Goal: Information Seeking & Learning: Learn about a topic

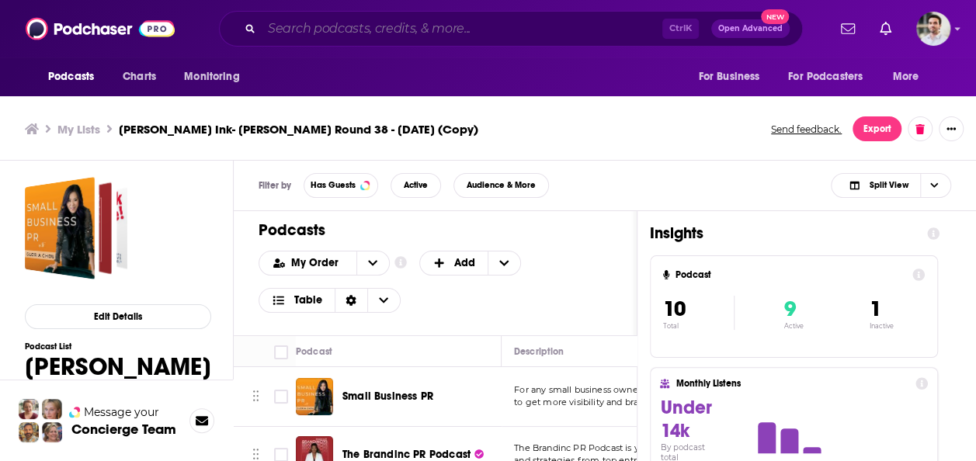
click at [384, 26] on input "Search podcasts, credits, & more..." at bounding box center [462, 28] width 401 height 25
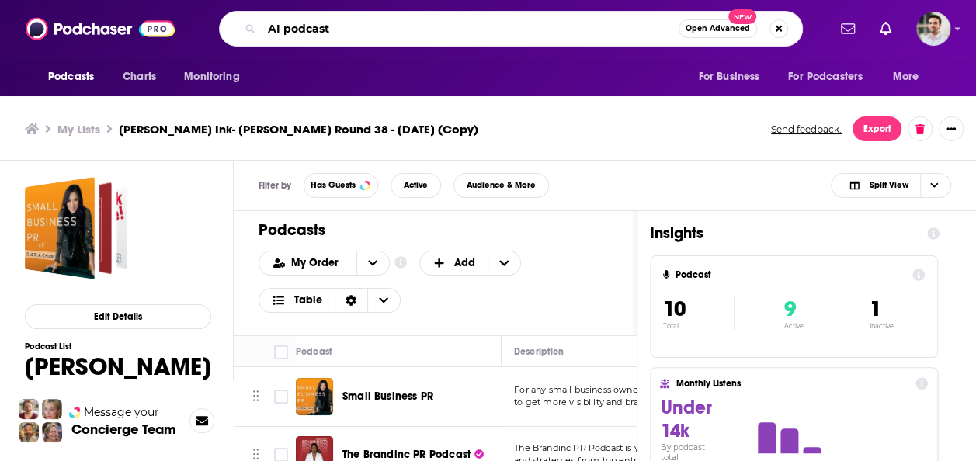
type input "AI podcast"
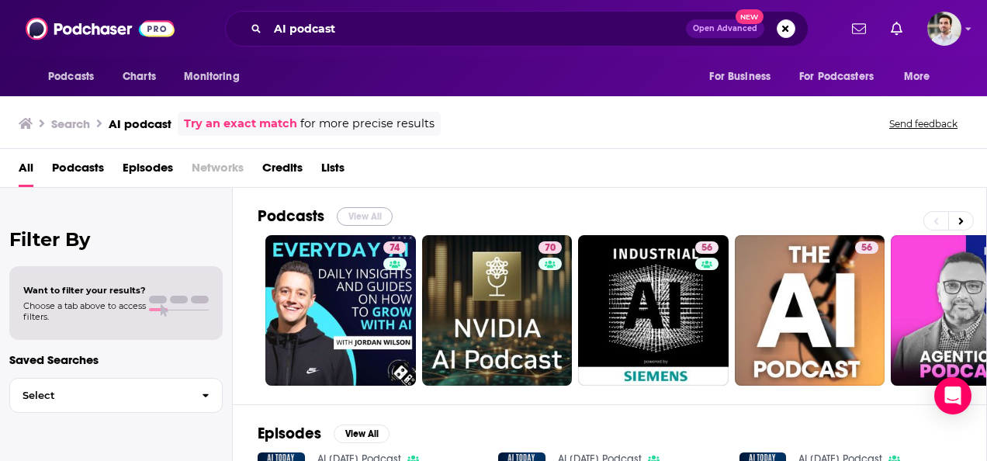
click at [359, 213] on button "View All" at bounding box center [365, 216] width 56 height 19
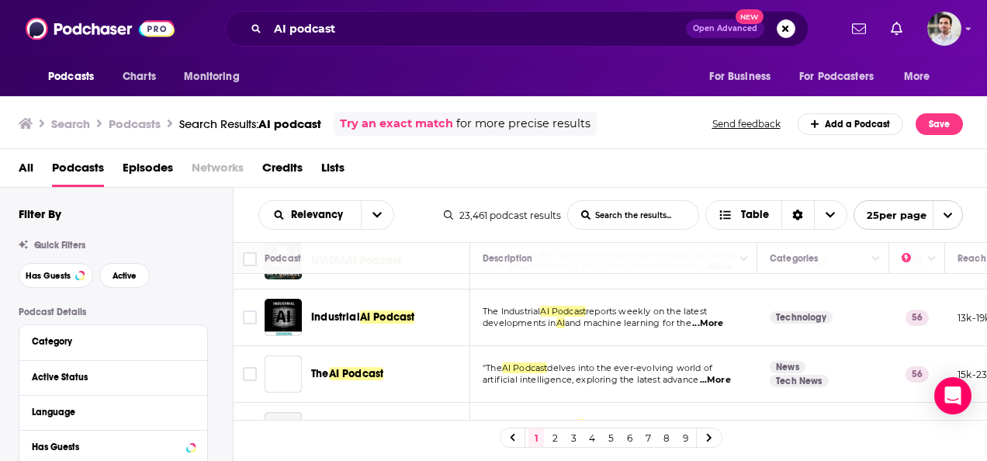
scroll to position [124, 0]
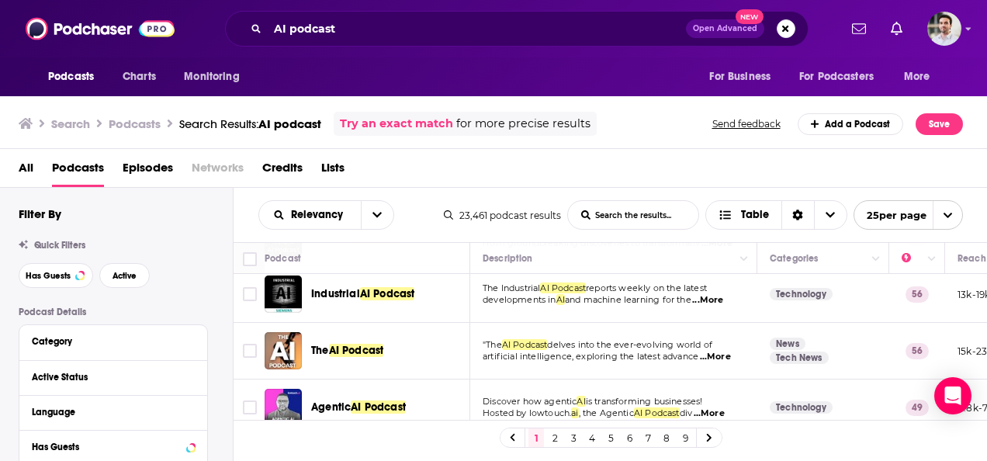
click at [723, 297] on span "...More" at bounding box center [707, 300] width 31 height 12
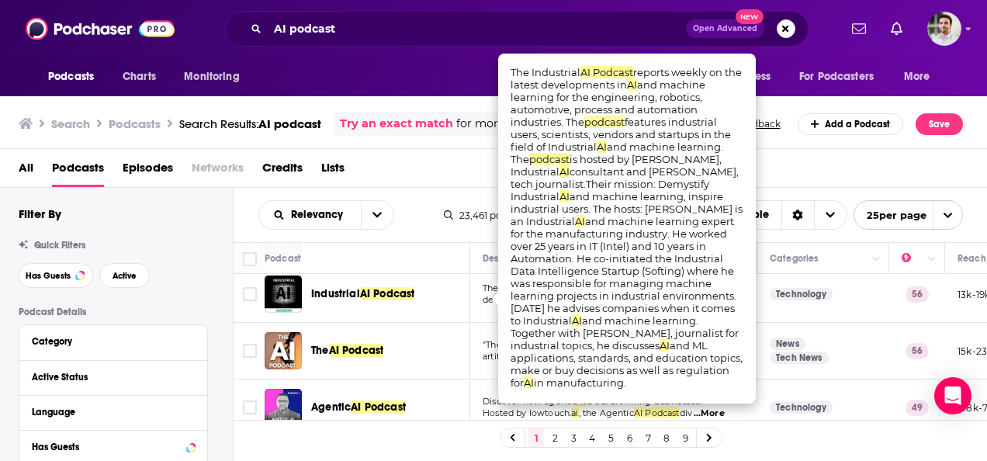
click at [419, 251] on div "Podcast" at bounding box center [361, 258] width 193 height 19
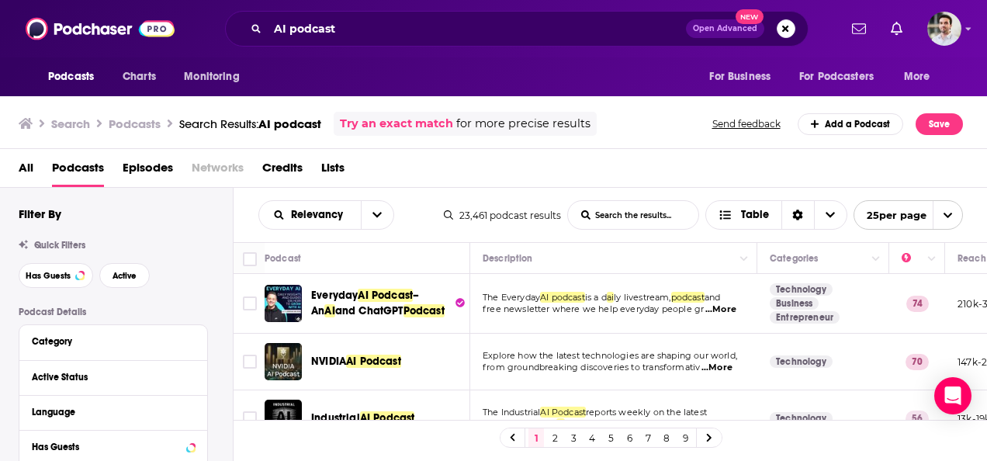
scroll to position [31, 0]
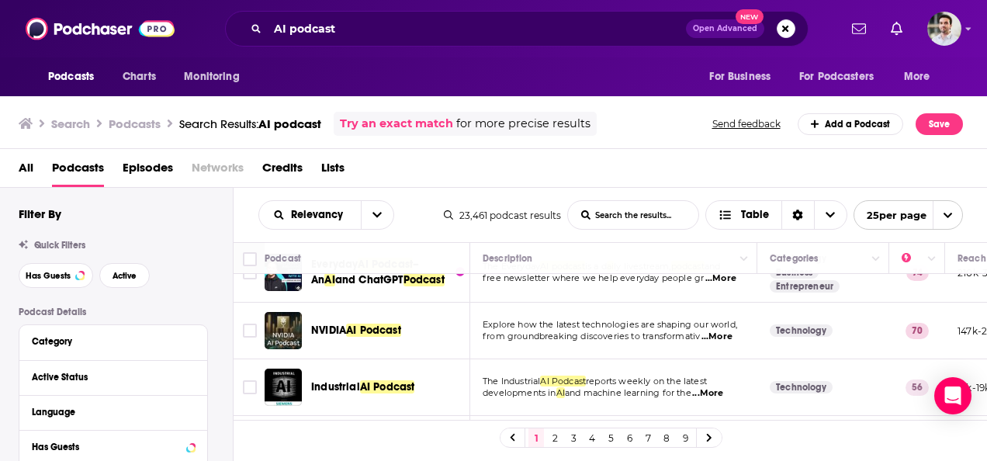
click at [726, 335] on span "...More" at bounding box center [717, 337] width 31 height 12
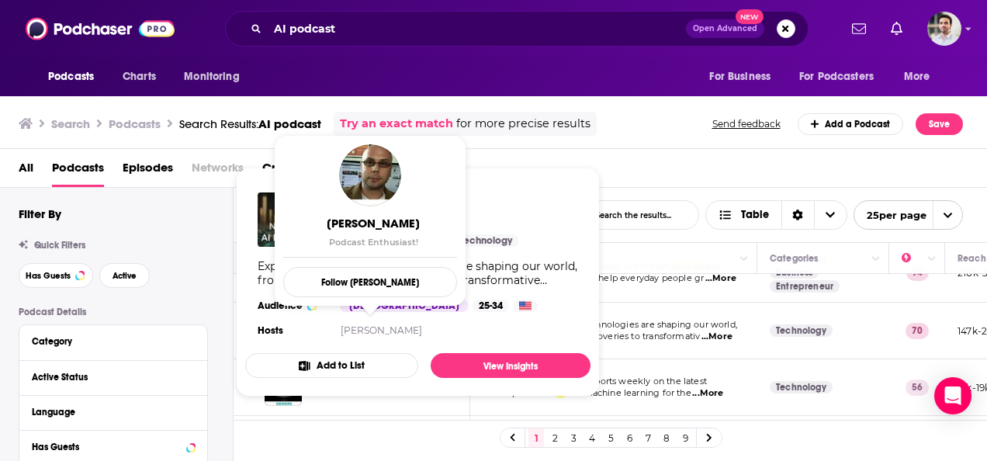
drag, startPoint x: 361, startPoint y: 326, endPoint x: 283, endPoint y: 80, distance: 258.3
click at [283, 80] on div "Podcasts Charts Monitoring For Business For Podcasters More" at bounding box center [493, 76] width 987 height 39
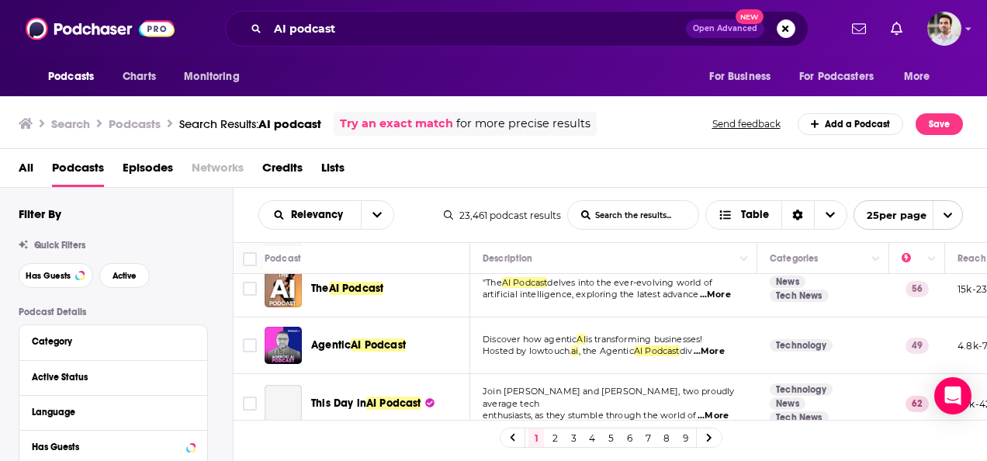
scroll to position [217, 0]
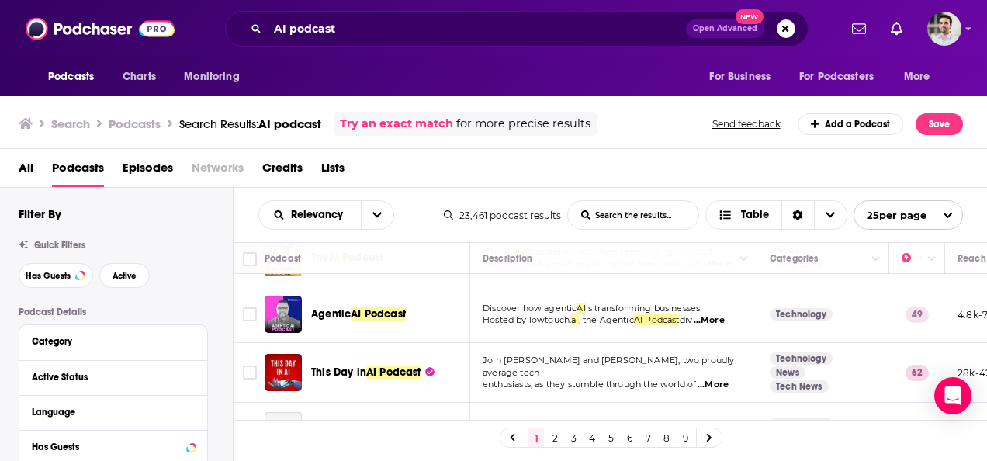
click at [724, 319] on span "...More" at bounding box center [709, 320] width 31 height 12
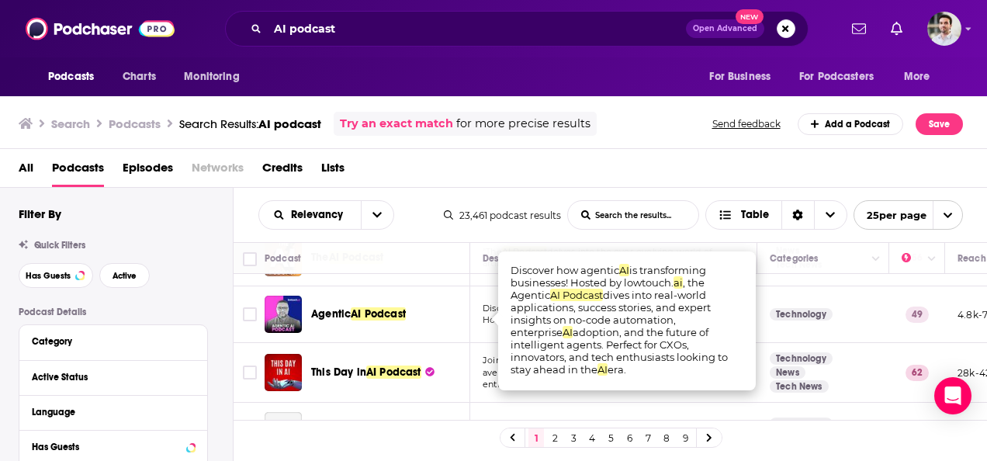
click at [463, 164] on div "All Podcasts Episodes Networks Credits Lists" at bounding box center [497, 171] width 957 height 32
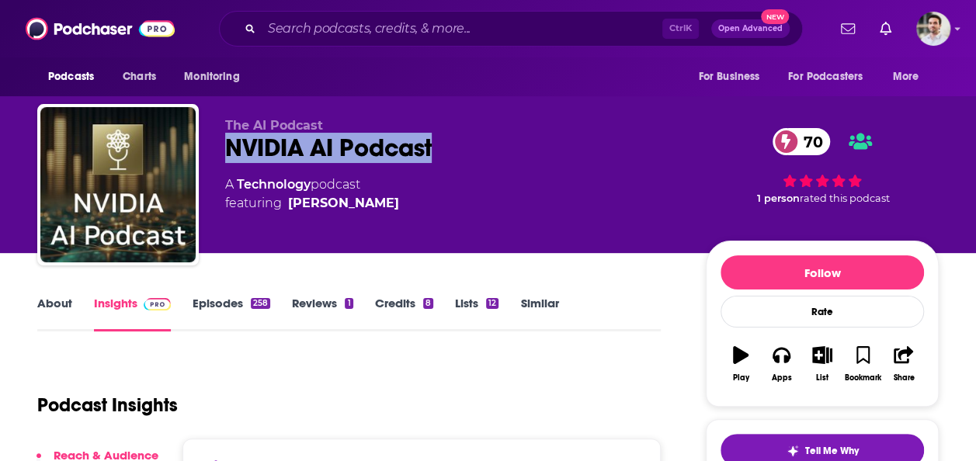
drag, startPoint x: 443, startPoint y: 147, endPoint x: 228, endPoint y: 147, distance: 215.0
click at [228, 147] on div "NVIDIA AI Podcast 70" at bounding box center [453, 148] width 456 height 30
copy h2 "NVIDIA AI Podcast"
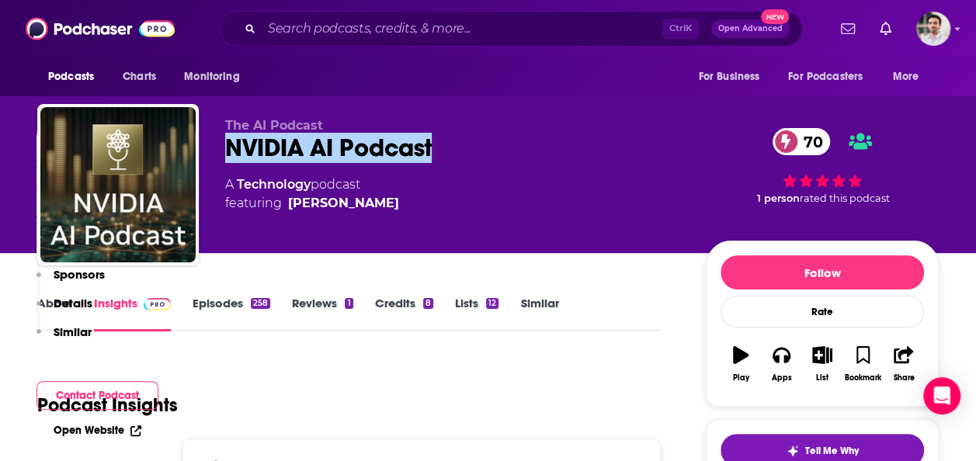
scroll to position [403, 0]
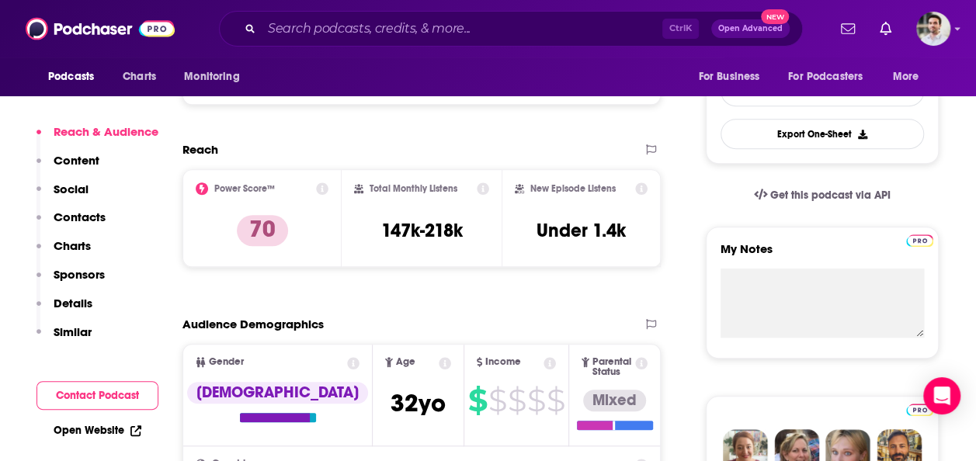
click at [88, 213] on p "Contacts" at bounding box center [80, 217] width 52 height 15
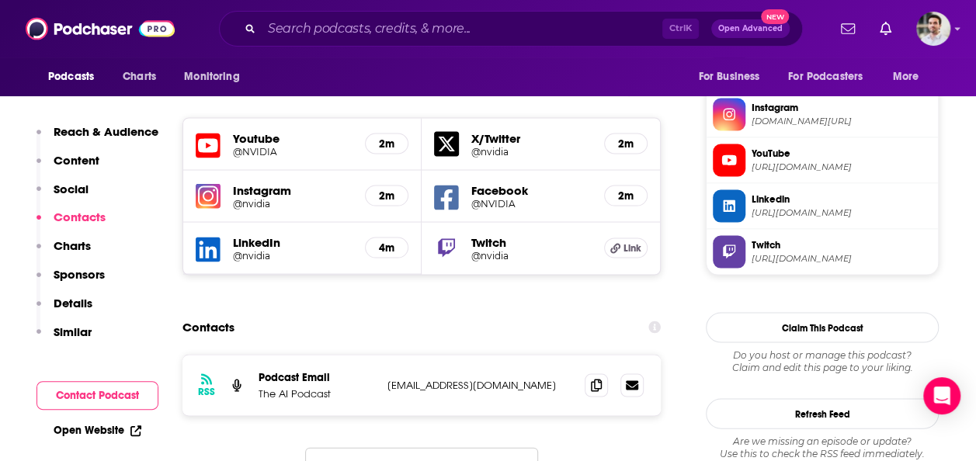
scroll to position [1452, 0]
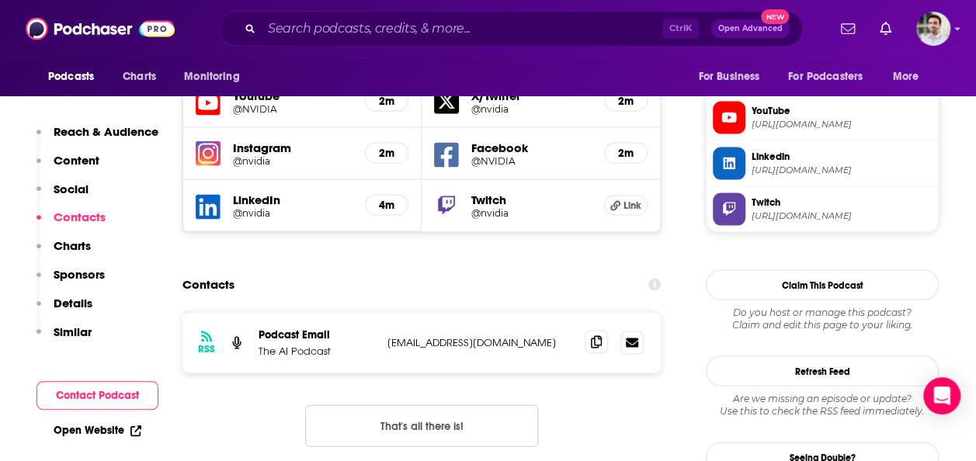
click at [591, 330] on span at bounding box center [596, 341] width 23 height 23
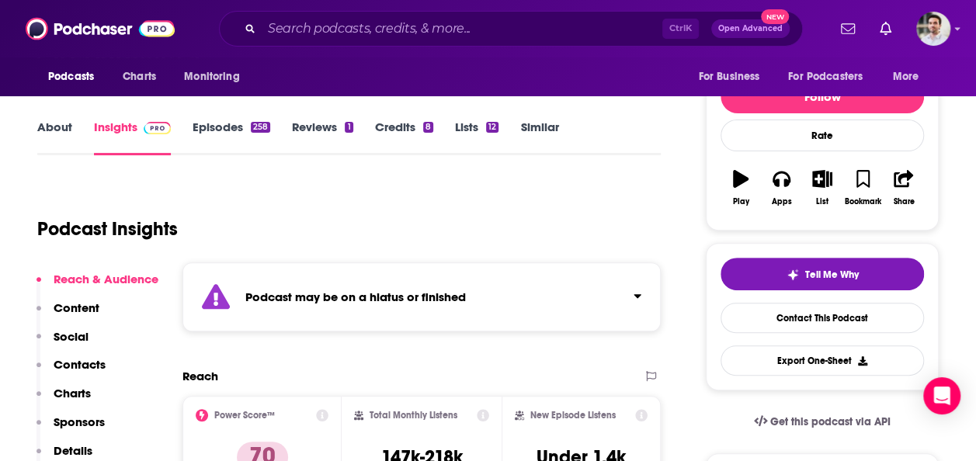
scroll to position [185, 0]
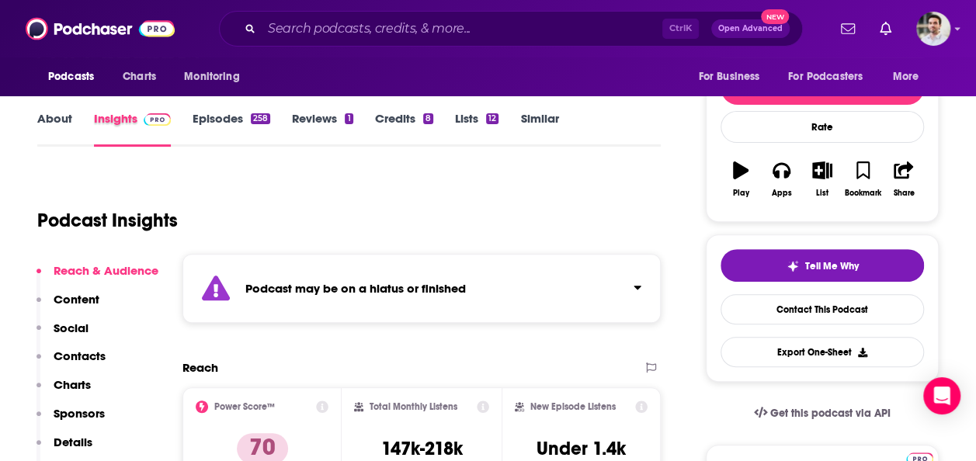
click at [186, 121] on div "Insights" at bounding box center [143, 129] width 99 height 36
click at [230, 116] on link "Episodes 258" at bounding box center [232, 129] width 78 height 36
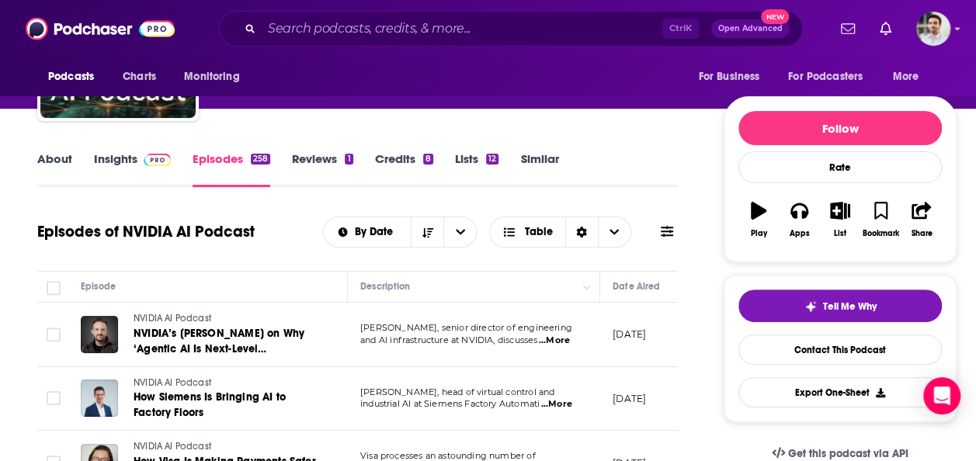
scroll to position [141, 0]
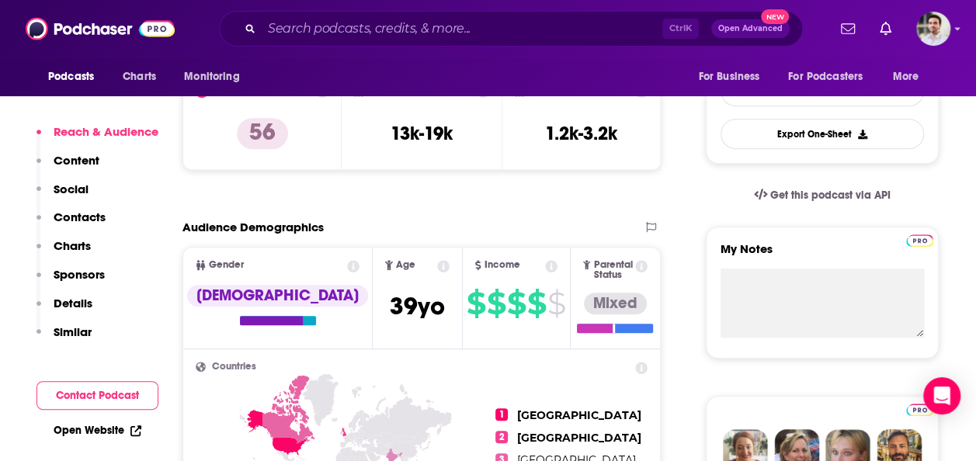
click at [83, 210] on p "Contacts" at bounding box center [80, 217] width 52 height 15
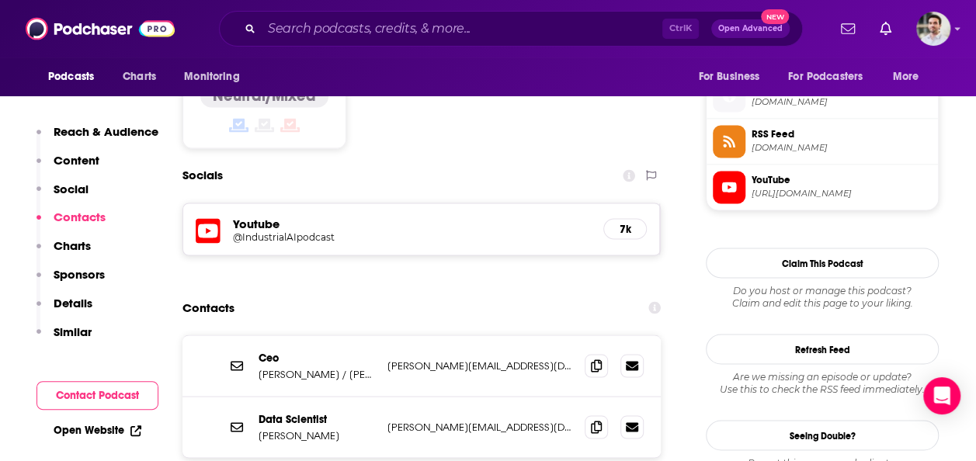
scroll to position [1286, 0]
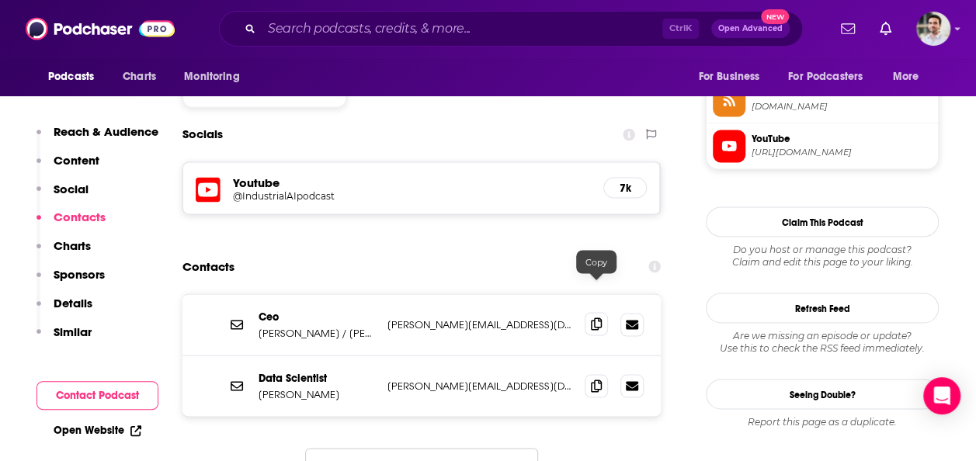
click at [585, 312] on span at bounding box center [596, 323] width 23 height 23
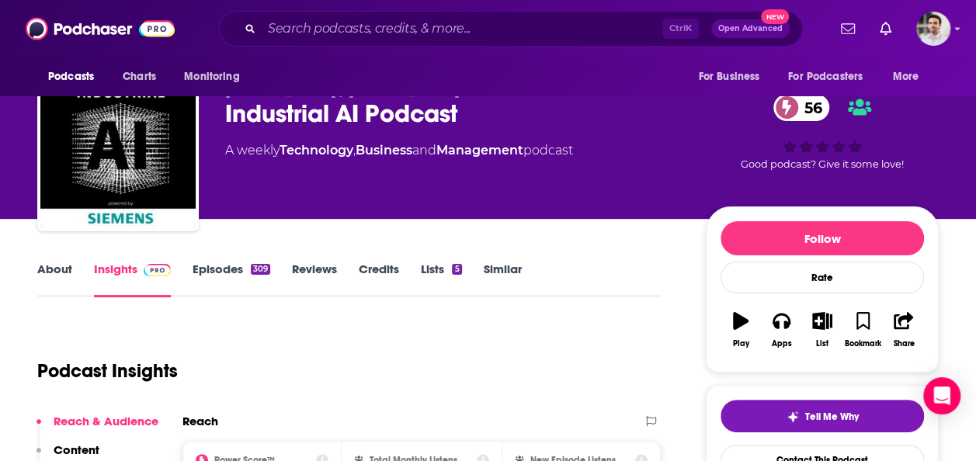
scroll to position [0, 0]
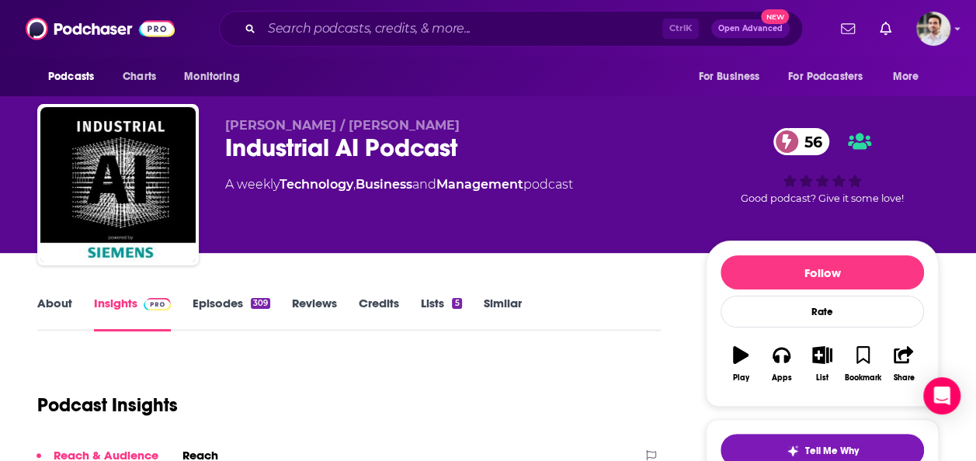
click at [211, 302] on link "Episodes 309" at bounding box center [232, 314] width 78 height 36
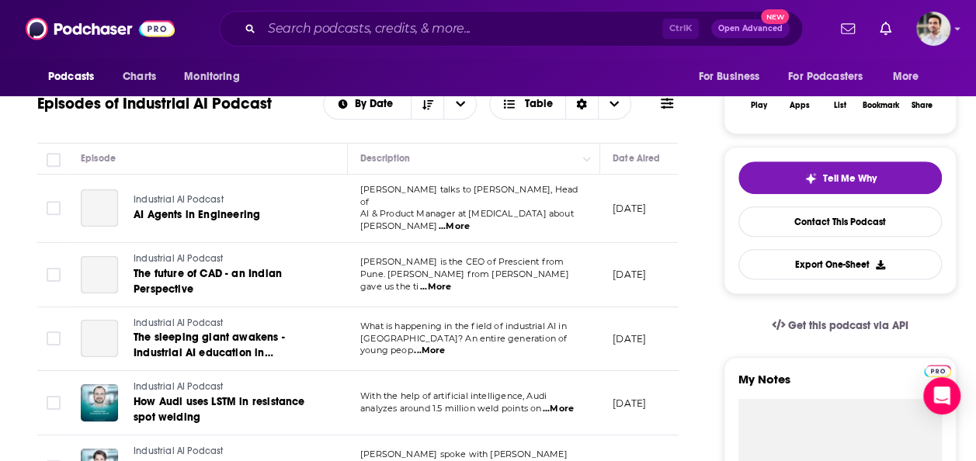
scroll to position [244, 0]
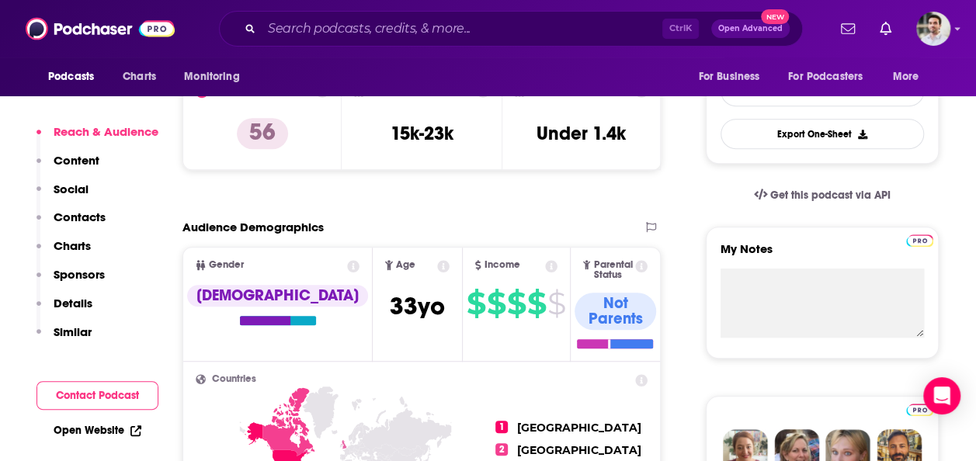
click at [98, 213] on p "Contacts" at bounding box center [80, 217] width 52 height 15
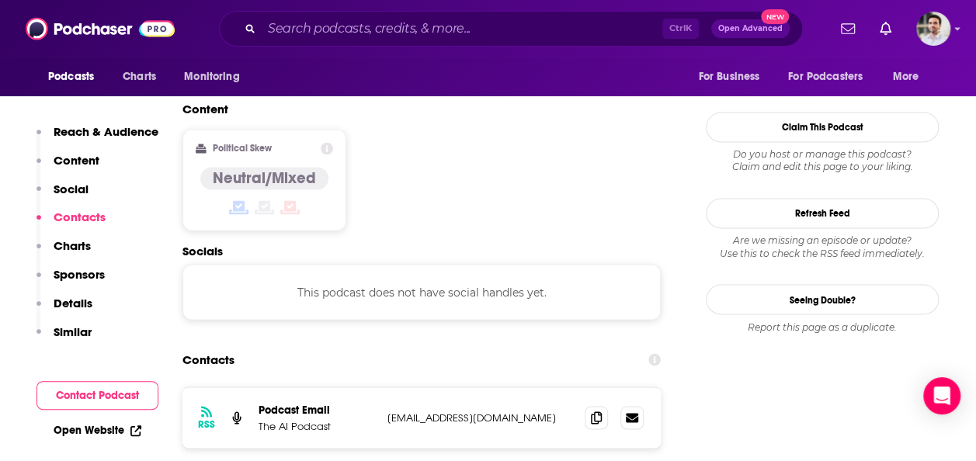
scroll to position [1239, 0]
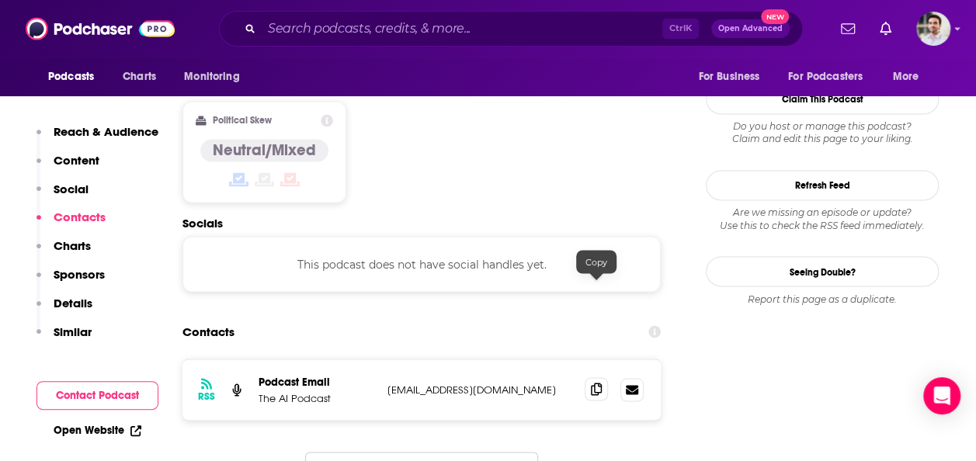
click at [595, 383] on icon at bounding box center [596, 389] width 11 height 12
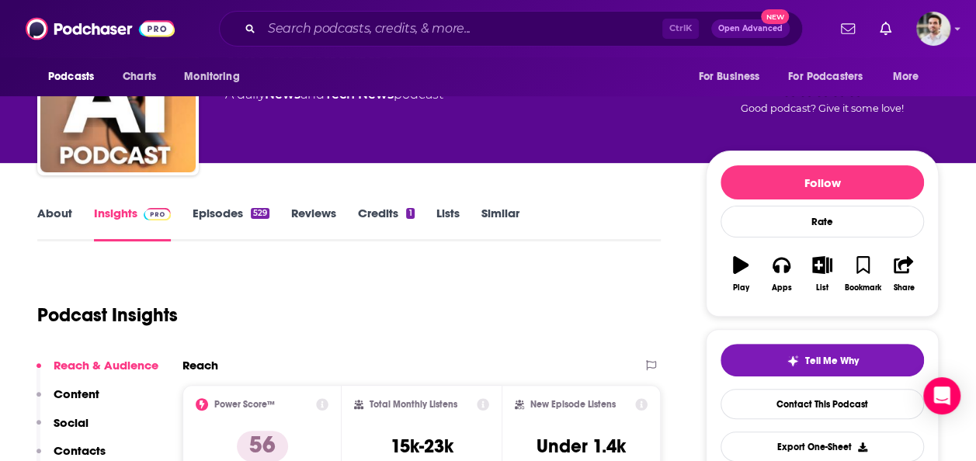
scroll to position [42, 0]
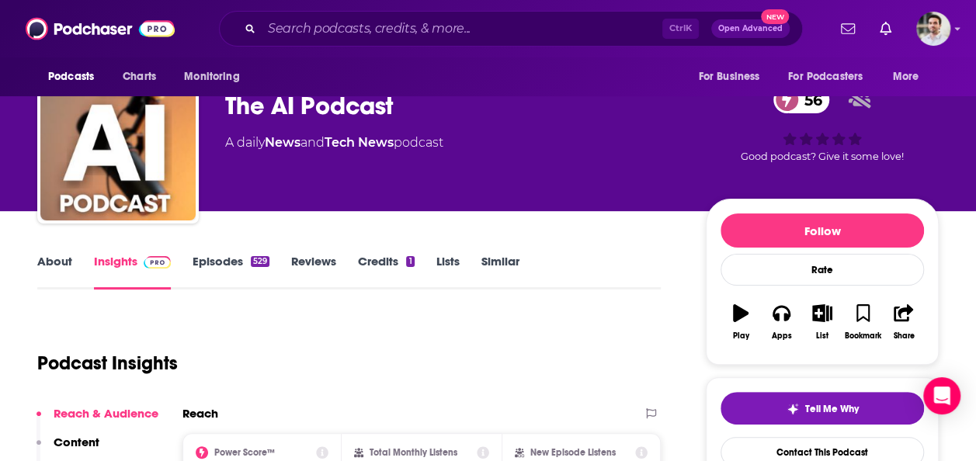
click at [193, 257] on link "Episodes 529" at bounding box center [231, 272] width 77 height 36
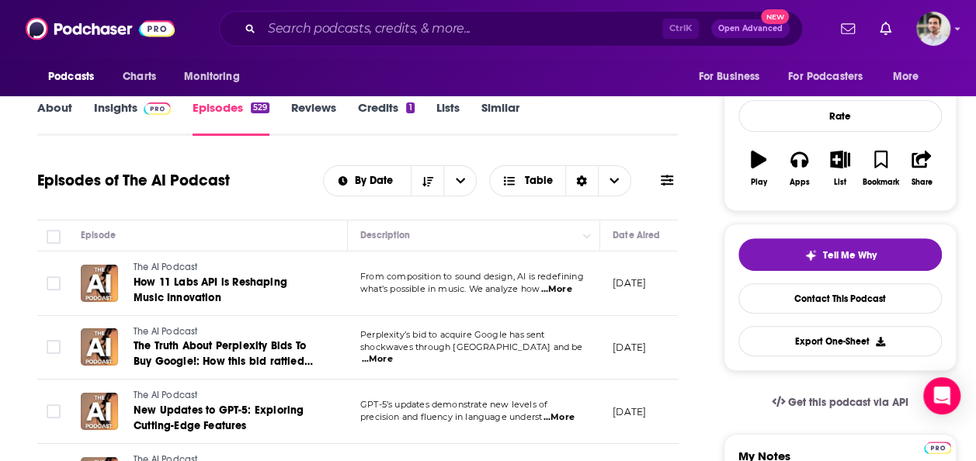
scroll to position [185, 0]
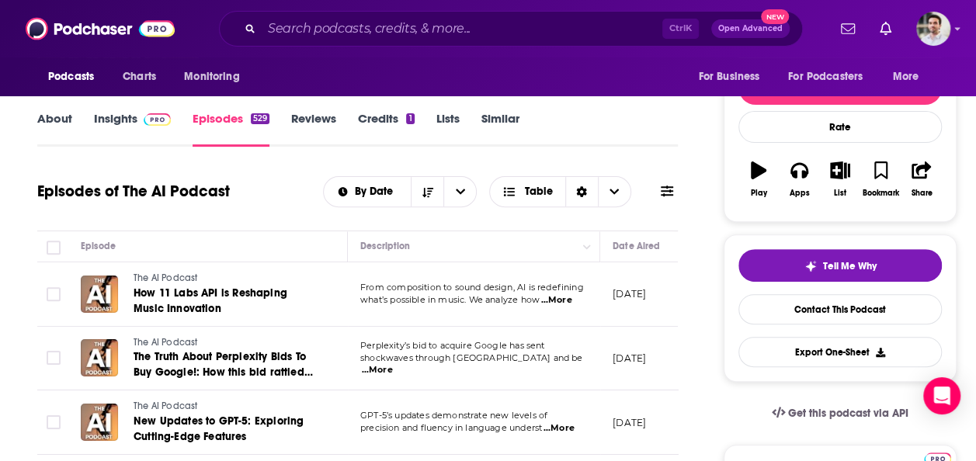
click at [564, 294] on span "...More" at bounding box center [555, 300] width 31 height 12
click at [68, 124] on link "About" at bounding box center [54, 129] width 35 height 36
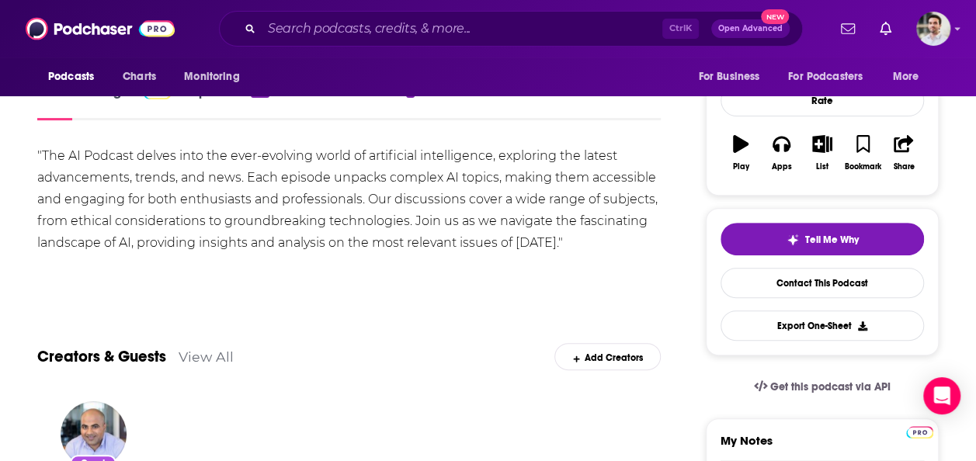
scroll to position [207, 0]
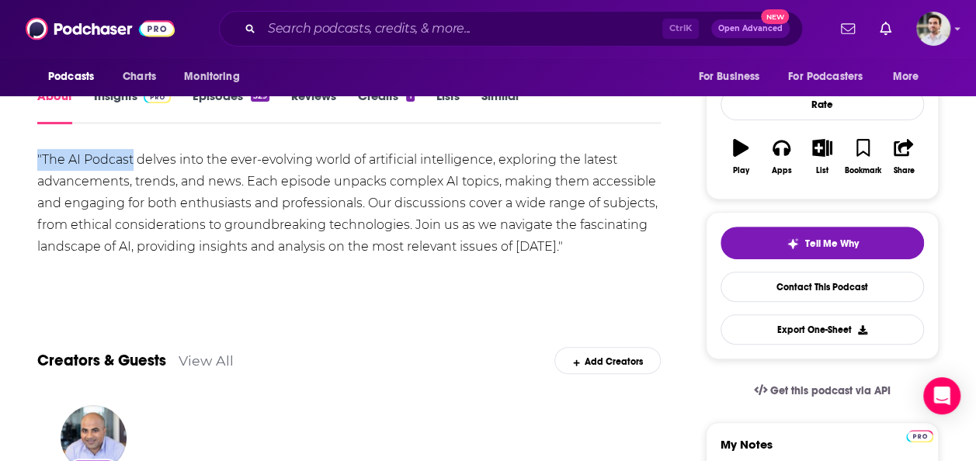
drag, startPoint x: 36, startPoint y: 158, endPoint x: 130, endPoint y: 159, distance: 93.9
copy div ""The AI Podcas"
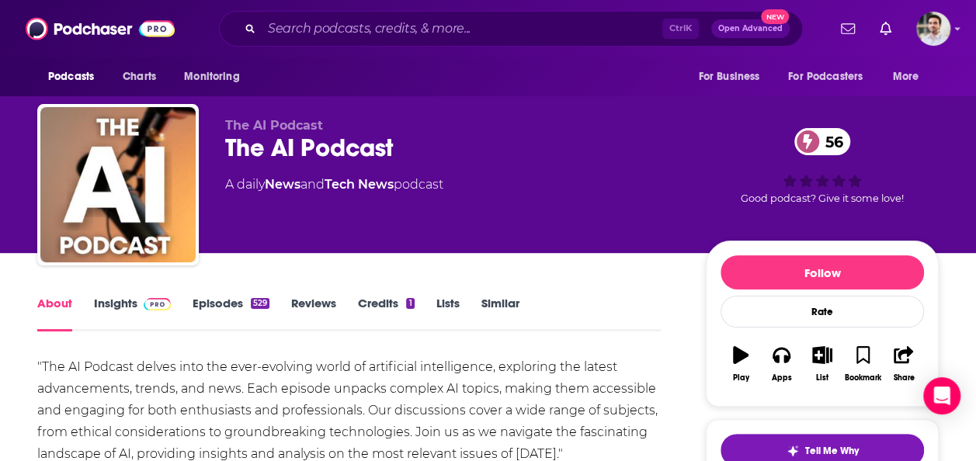
click at [132, 369] on div ""The AI Podcast delves into the ever-evolving world of artificial intelligence,…" at bounding box center [348, 410] width 623 height 109
drag, startPoint x: 132, startPoint y: 369, endPoint x: 36, endPoint y: 368, distance: 95.5
copy div ""The AI Podcast"
click at [228, 297] on link "Episodes 529" at bounding box center [231, 314] width 77 height 36
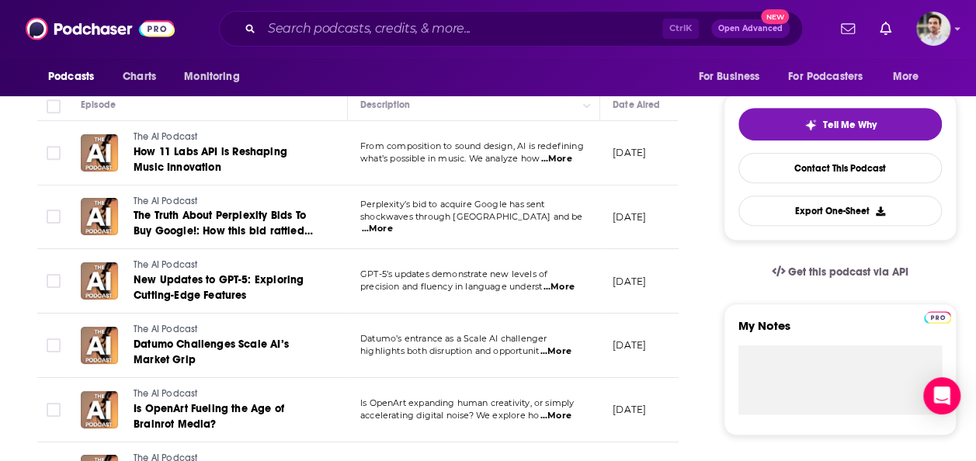
scroll to position [323, 0]
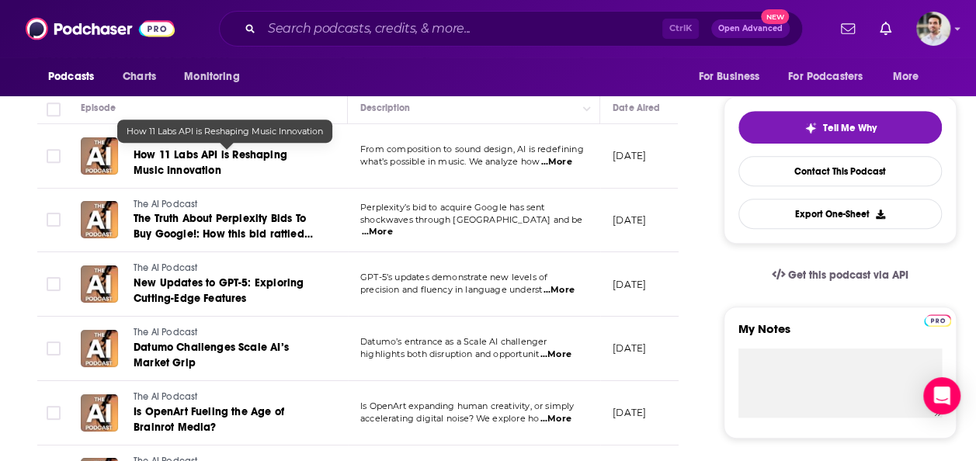
click at [180, 160] on span "How 11 Labs API is Reshaping Music Innovation" at bounding box center [211, 162] width 154 height 29
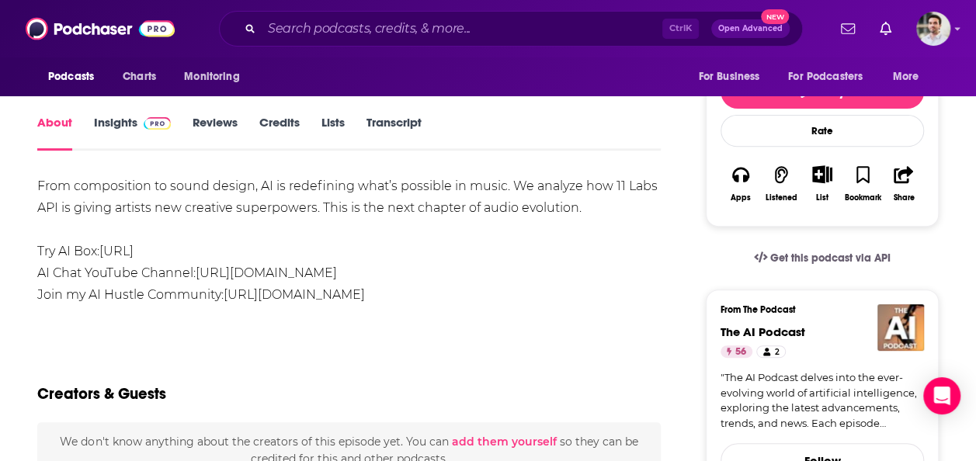
scroll to position [213, 0]
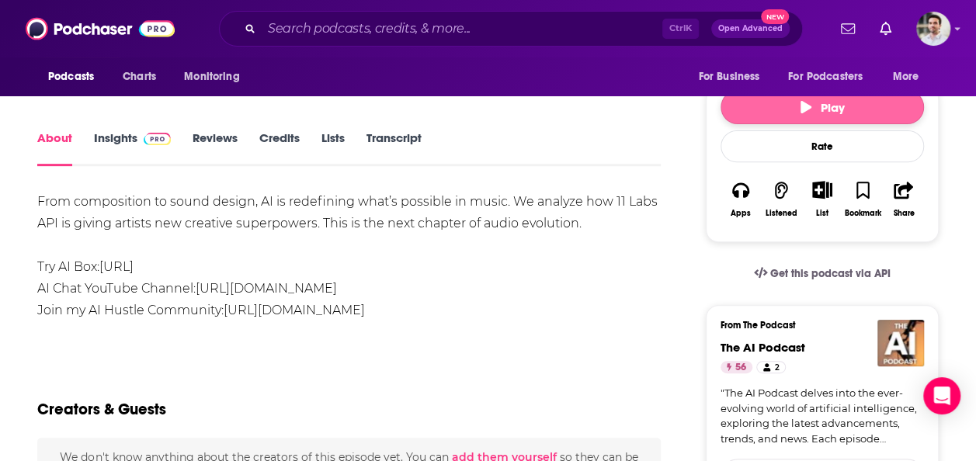
click at [812, 116] on button "Play" at bounding box center [821, 107] width 203 height 34
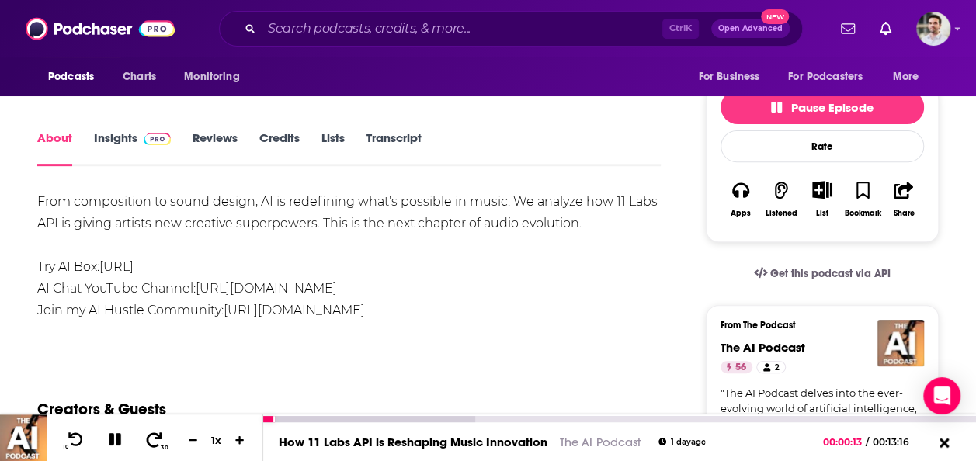
click at [160, 435] on icon at bounding box center [155, 439] width 16 height 15
click at [945, 442] on icon at bounding box center [943, 443] width 11 height 11
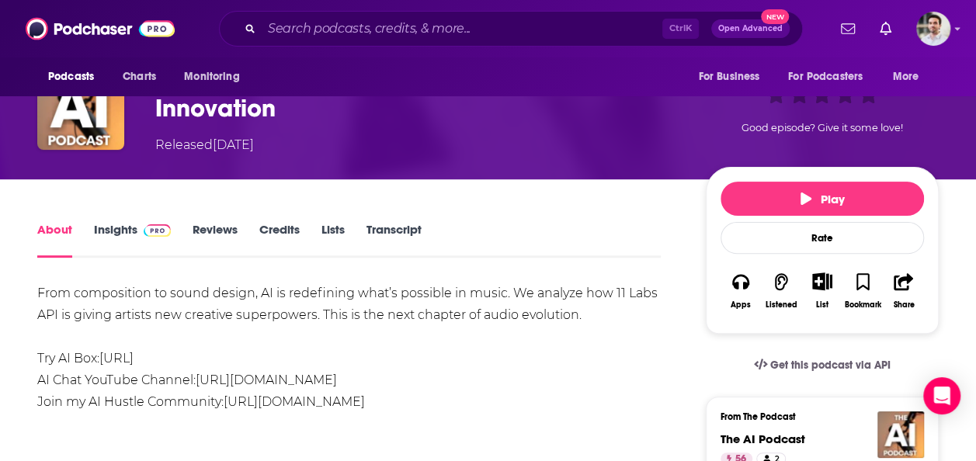
scroll to position [124, 0]
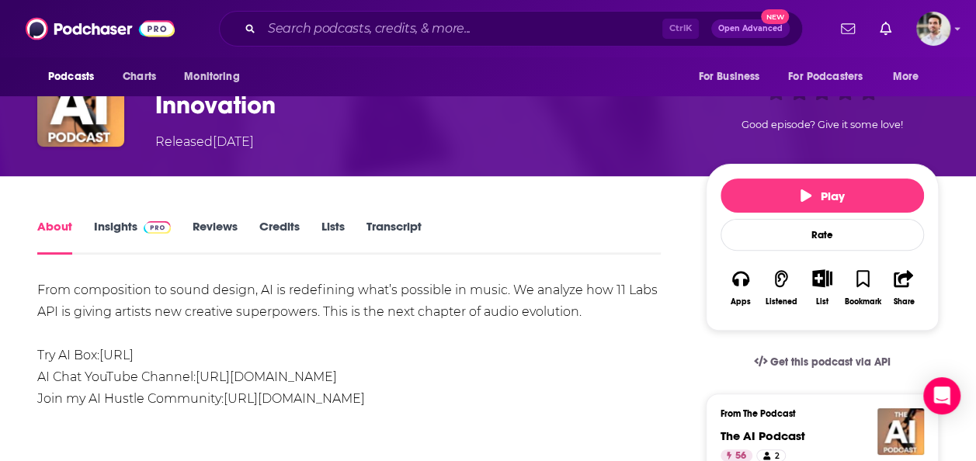
click at [380, 406] on li "Join my AI Hustle Community: https://www.skool.com/aihustle" at bounding box center [348, 399] width 623 height 22
click at [365, 397] on span "https://www.skool.com/aihustle" at bounding box center [294, 398] width 141 height 15
click at [337, 373] on span "https://www.youtube.com/@JaedenSchafer" at bounding box center [266, 376] width 141 height 15
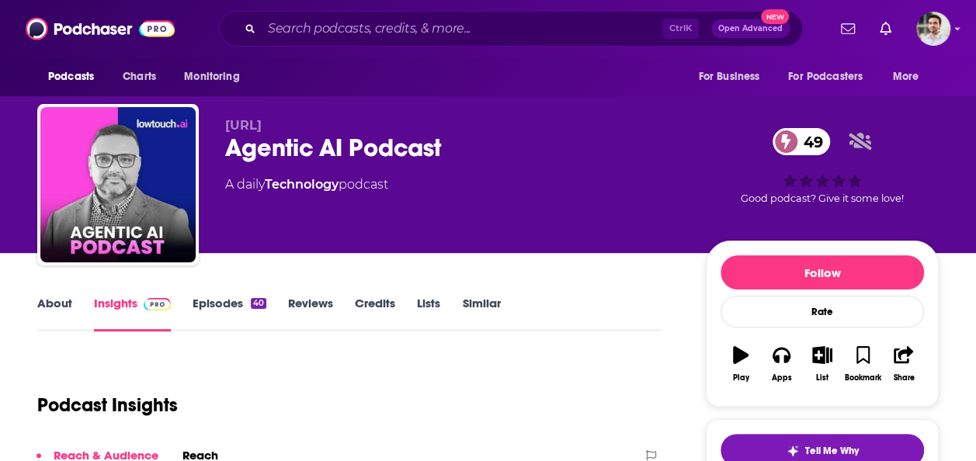
click at [68, 310] on link "About" at bounding box center [54, 314] width 35 height 36
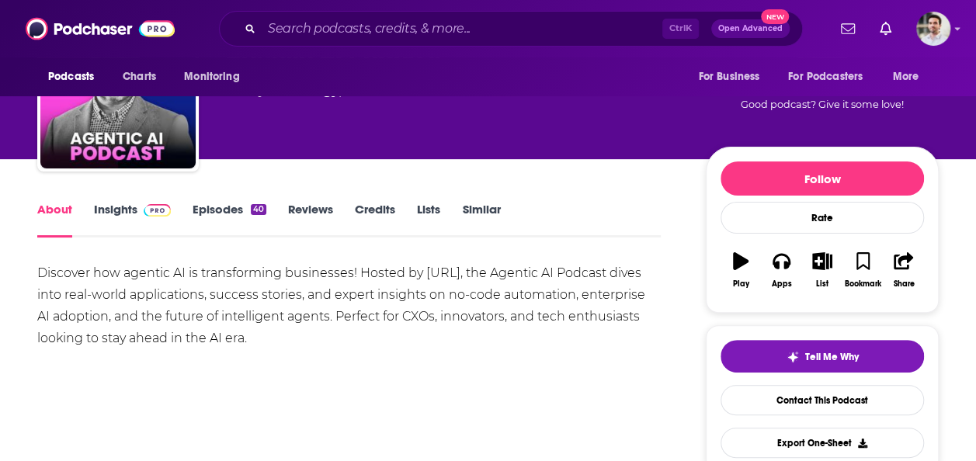
scroll to position [92, 0]
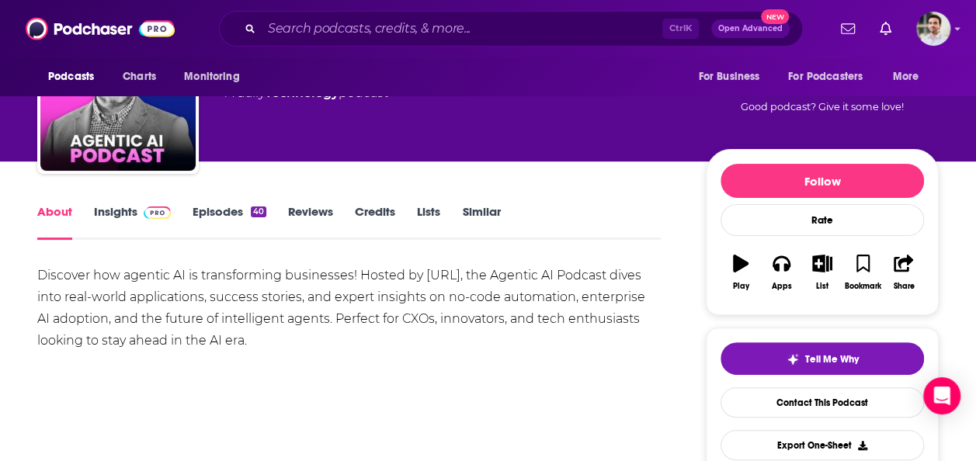
click at [203, 208] on link "Episodes 40" at bounding box center [230, 222] width 74 height 36
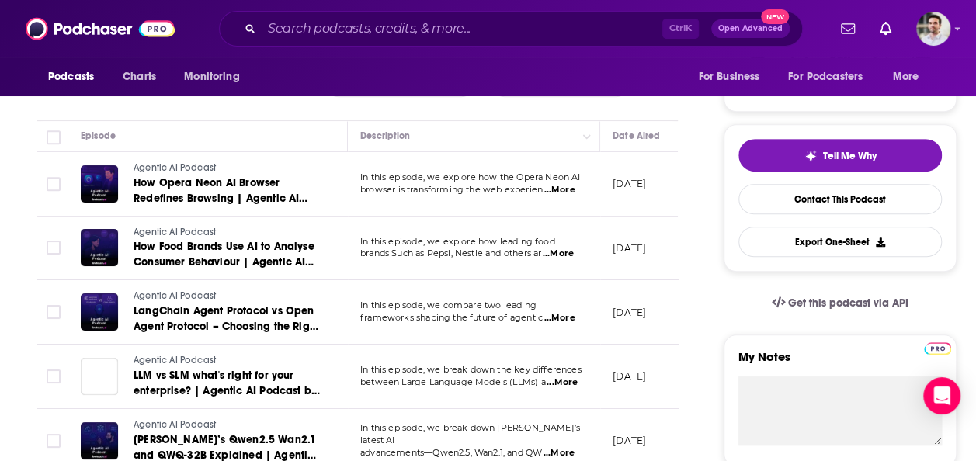
scroll to position [292, 0]
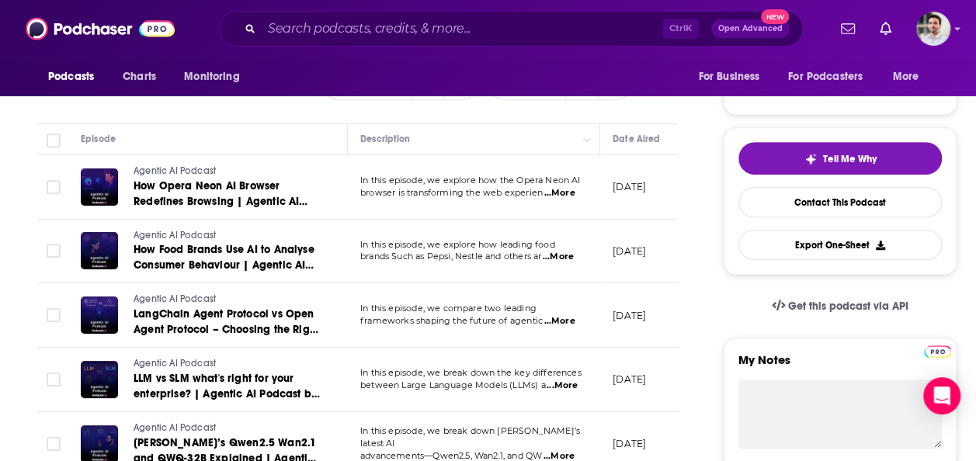
click at [556, 196] on span "...More" at bounding box center [558, 193] width 31 height 12
click at [413, 98] on button "Sort Direction" at bounding box center [427, 84] width 33 height 29
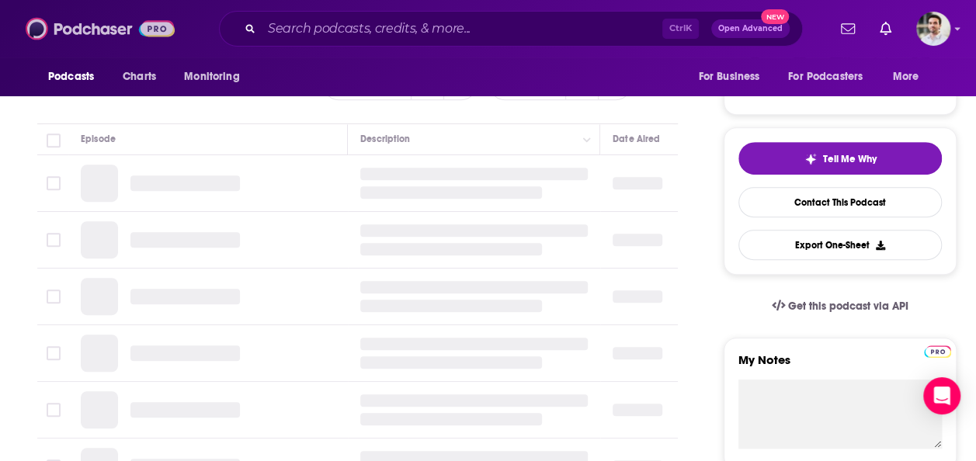
click at [93, 39] on img at bounding box center [100, 28] width 149 height 29
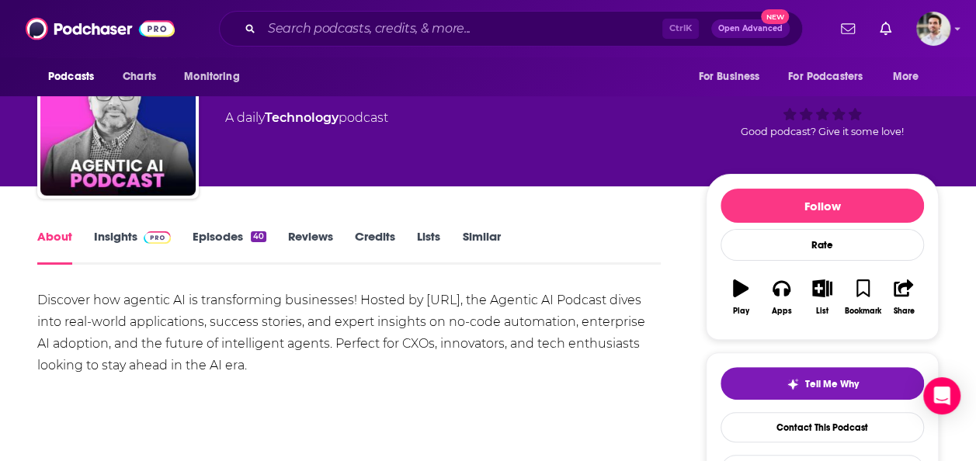
scroll to position [75, 0]
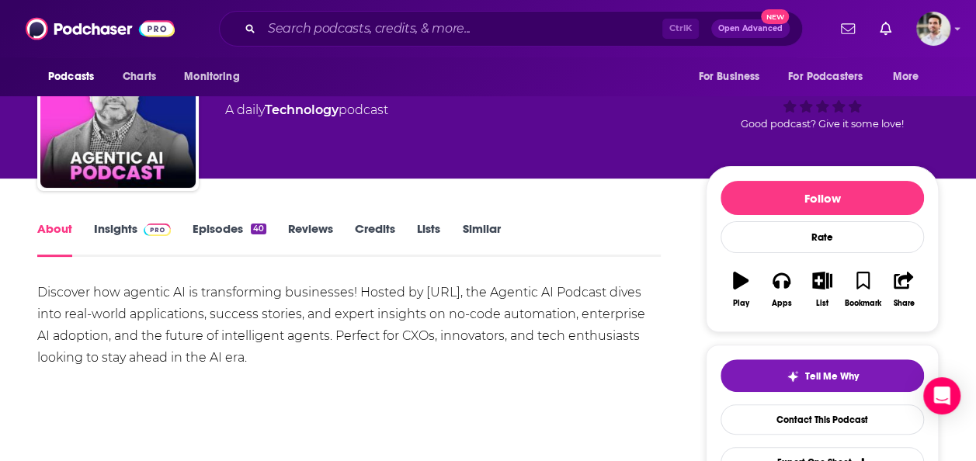
click at [115, 235] on link "Insights" at bounding box center [132, 239] width 77 height 36
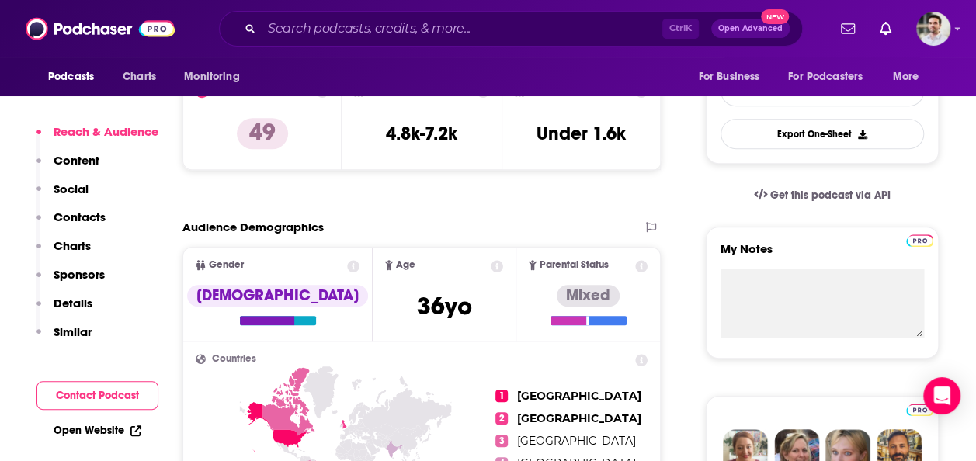
click at [88, 213] on p "Contacts" at bounding box center [80, 217] width 52 height 15
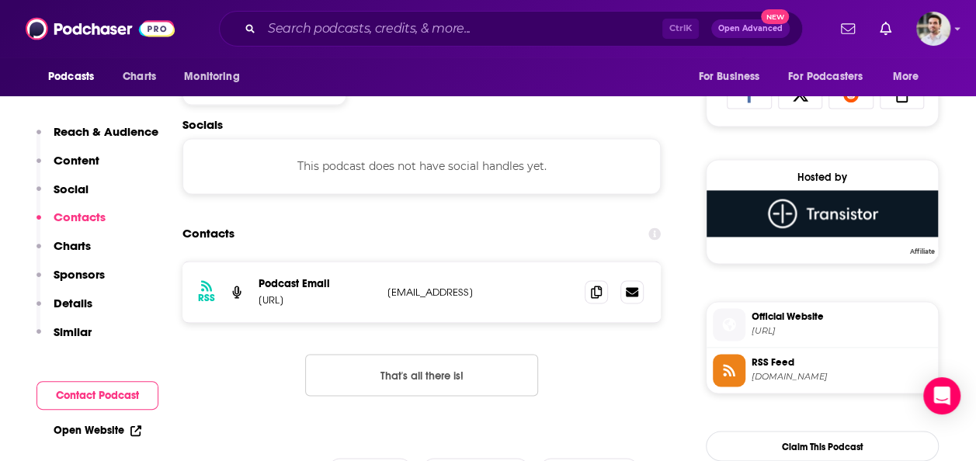
scroll to position [1038, 0]
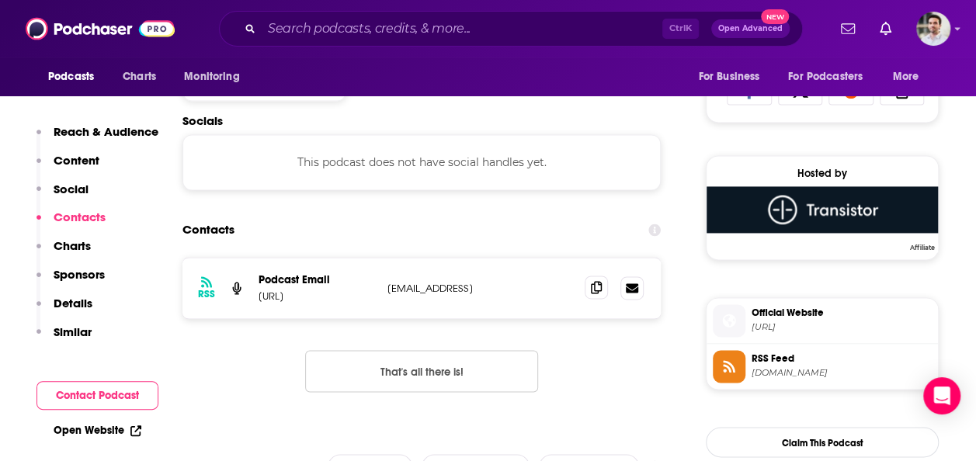
click at [588, 291] on span at bounding box center [596, 287] width 23 height 23
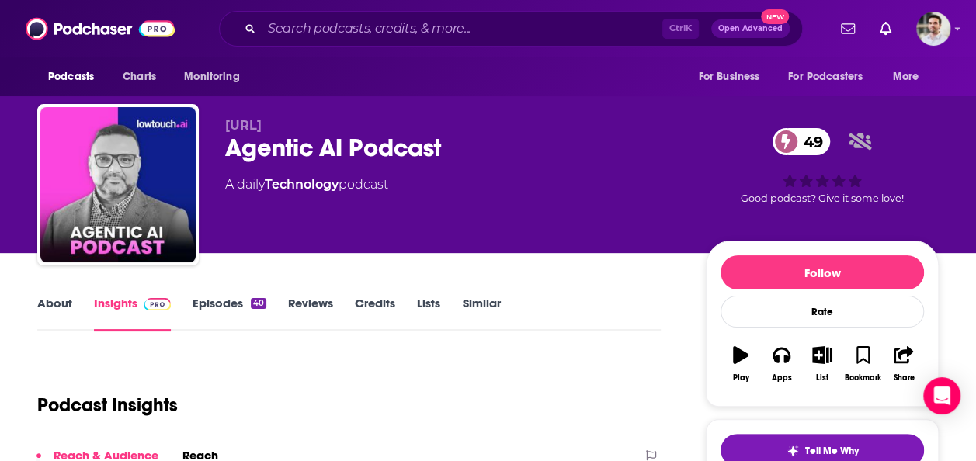
click at [65, 47] on div "Podcasts Charts Monitoring Ctrl K Open Advanced New For Business For Podcasters…" at bounding box center [488, 28] width 976 height 57
click at [88, 27] on img at bounding box center [100, 28] width 149 height 29
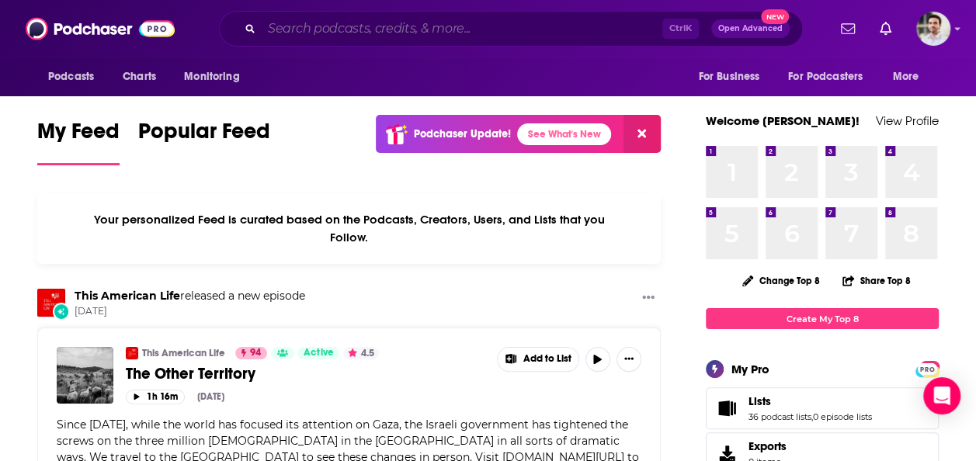
click at [399, 29] on input "Search podcasts, credits, & more..." at bounding box center [462, 28] width 401 height 25
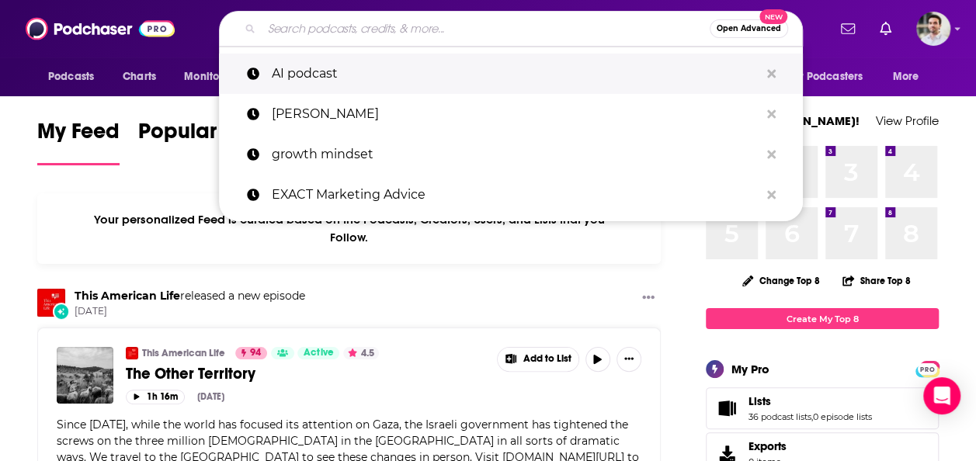
click at [290, 75] on p "AI podcast" at bounding box center [515, 74] width 487 height 40
type input "AI podcast"
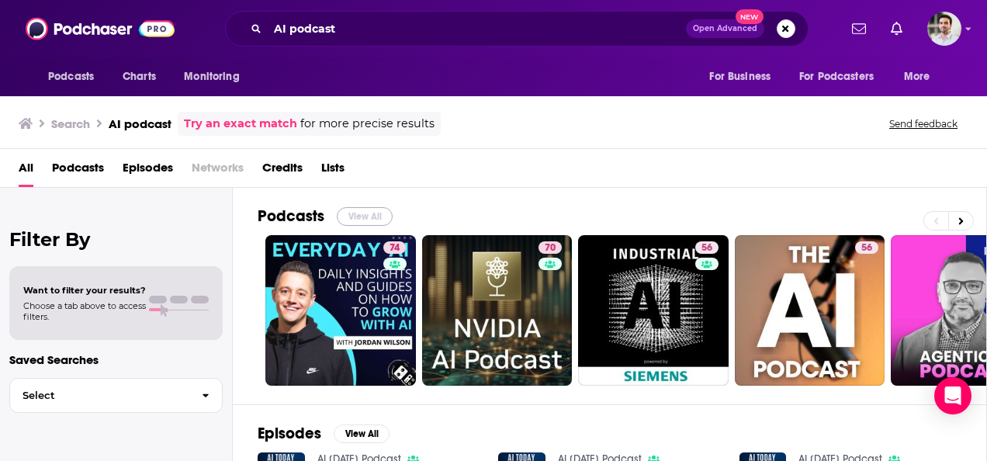
click at [358, 214] on button "View All" at bounding box center [365, 216] width 56 height 19
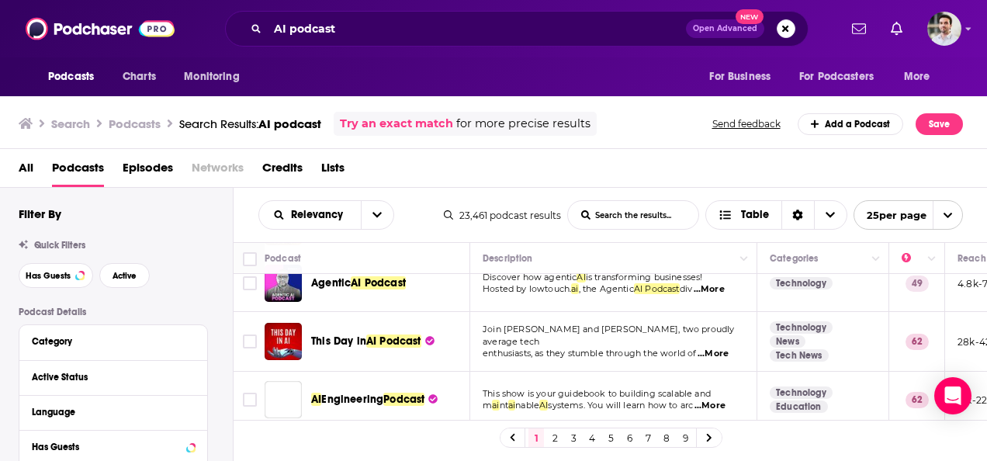
scroll to position [279, 0]
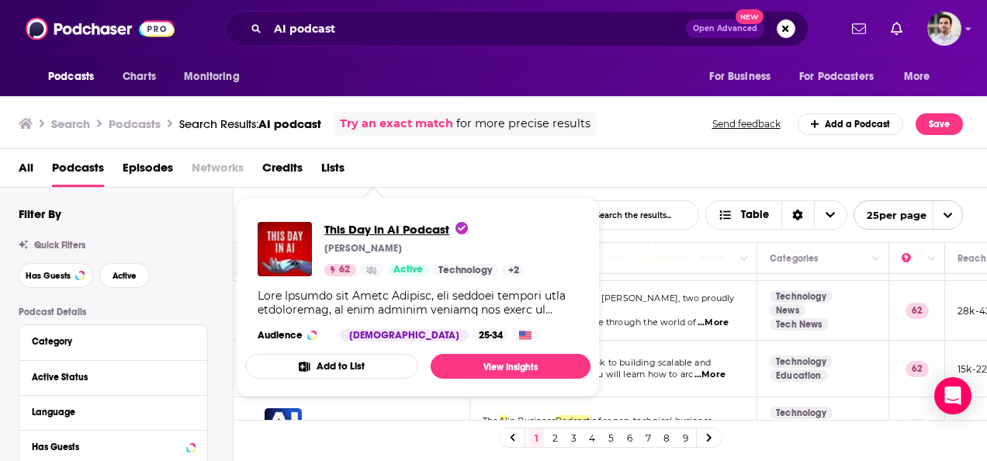
drag, startPoint x: 397, startPoint y: 304, endPoint x: 346, endPoint y: 236, distance: 85.4
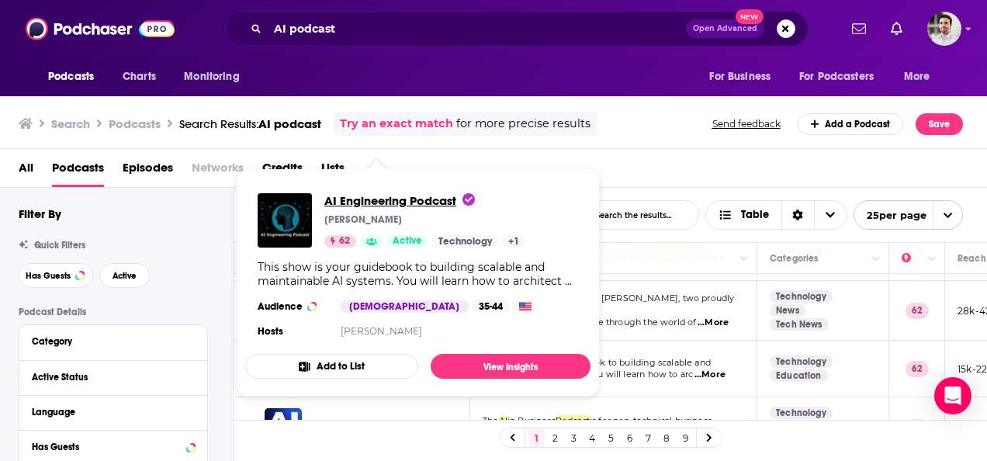
drag, startPoint x: 369, startPoint y: 366, endPoint x: 339, endPoint y: 208, distance: 160.5
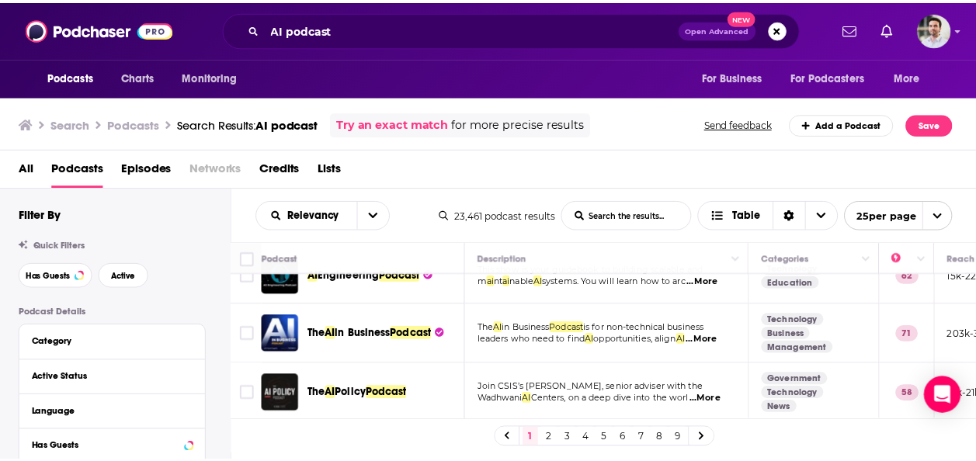
scroll to position [404, 0]
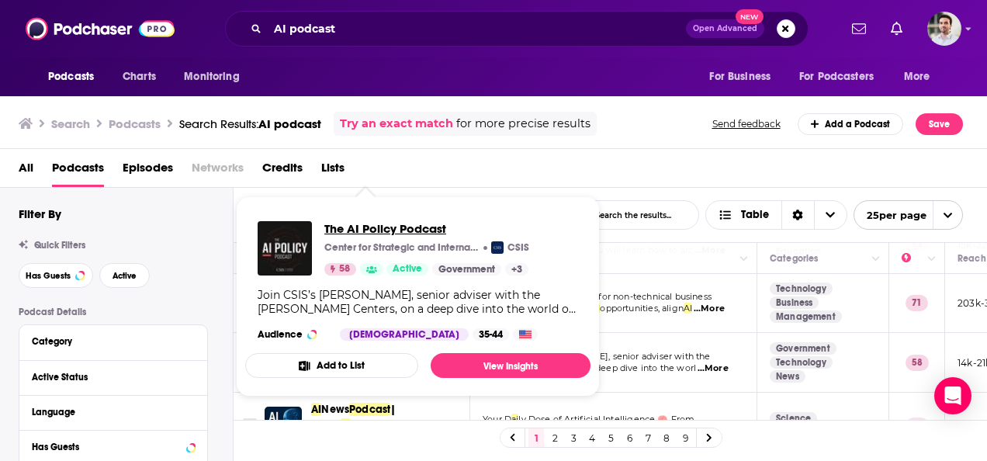
drag, startPoint x: 380, startPoint y: 359, endPoint x: 349, endPoint y: 230, distance: 132.5
click at [349, 230] on span "The AI Policy Podcast" at bounding box center [426, 228] width 205 height 15
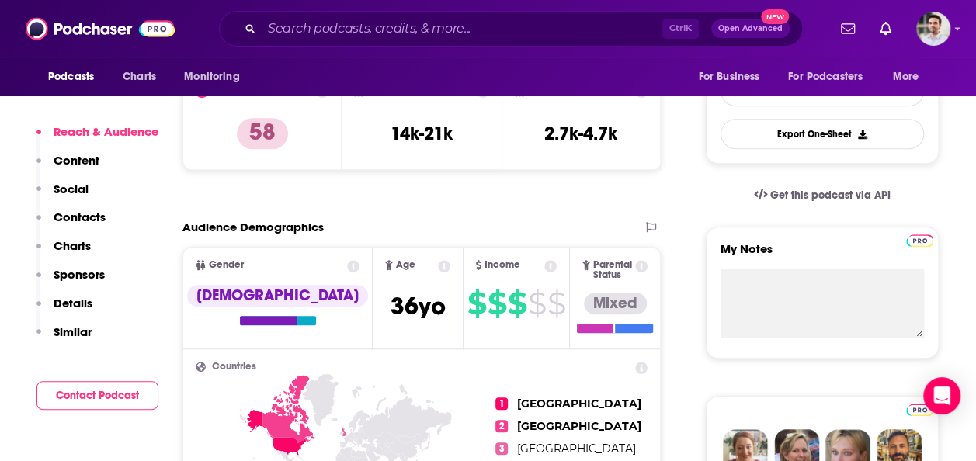
scroll to position [806, 0]
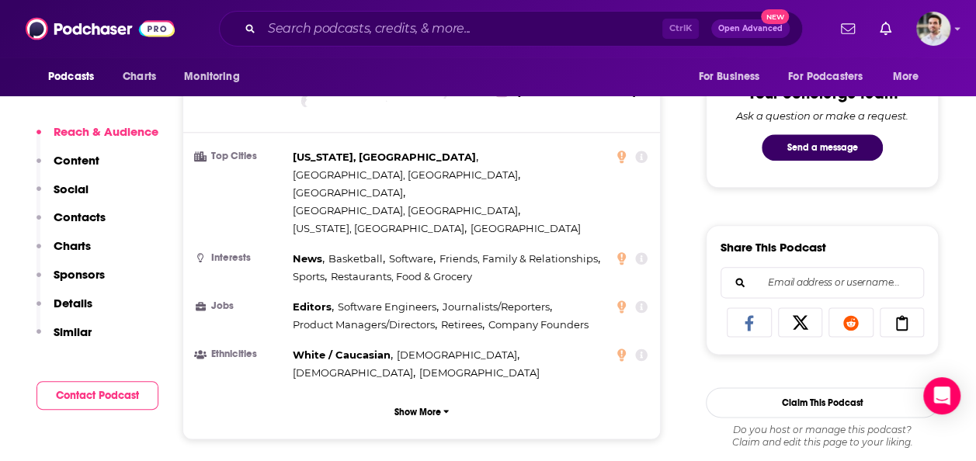
click at [68, 217] on p "Contacts" at bounding box center [80, 217] width 52 height 15
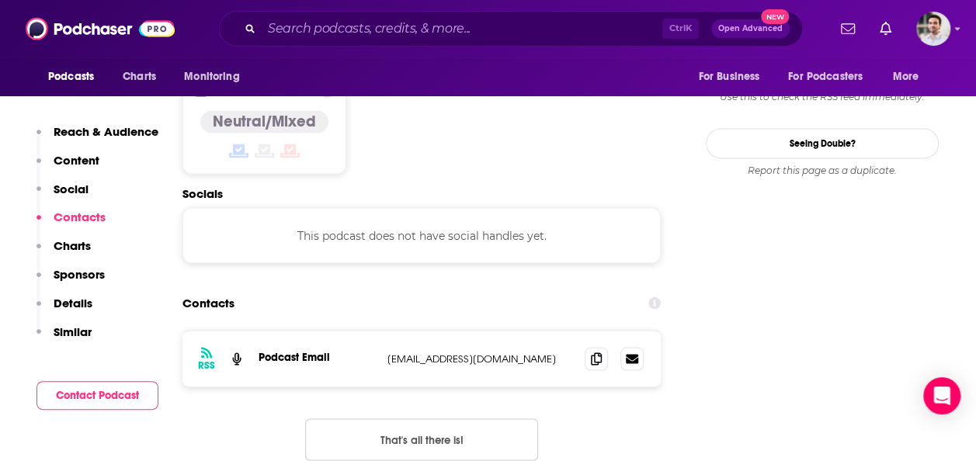
scroll to position [1239, 0]
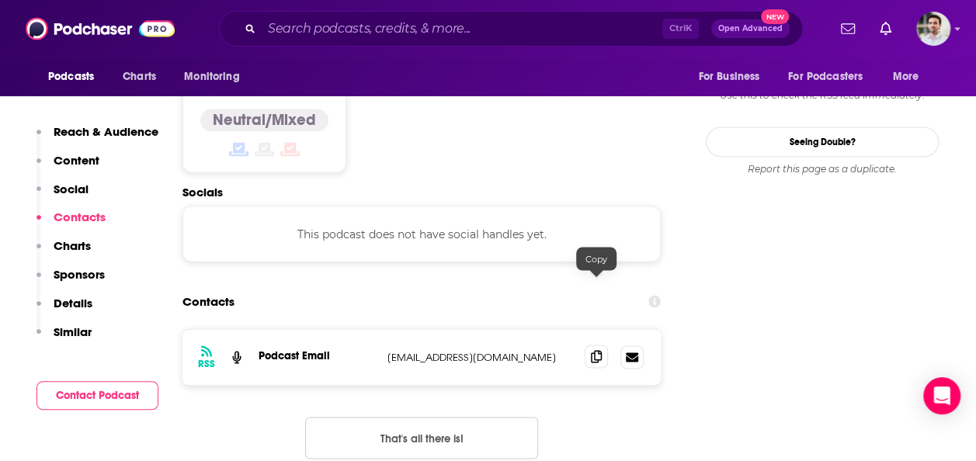
click at [591, 350] on icon at bounding box center [596, 356] width 11 height 12
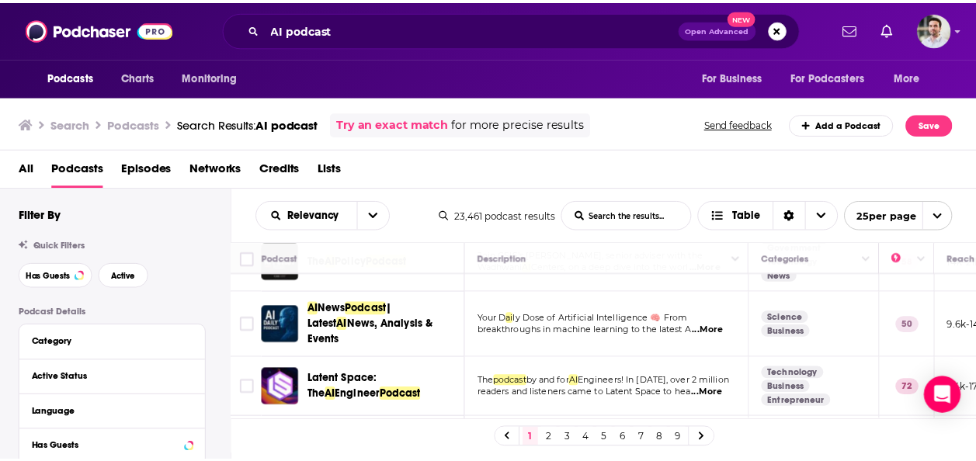
scroll to position [528, 0]
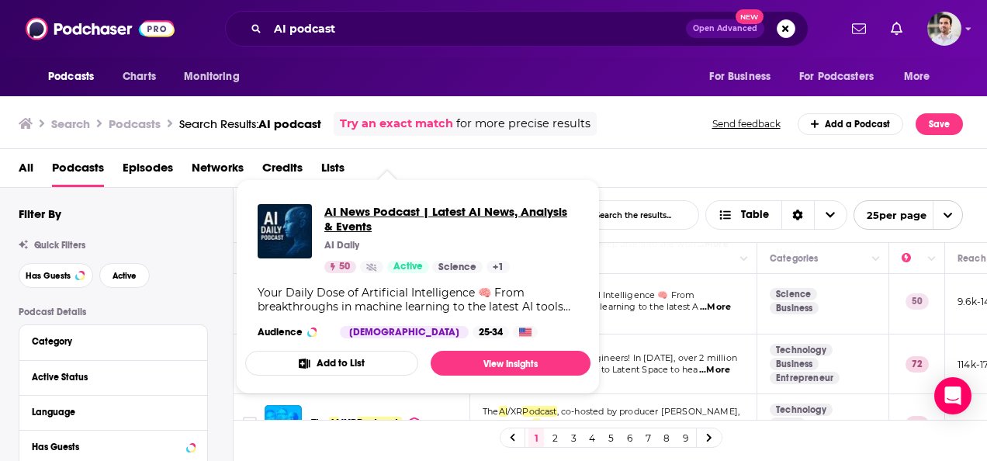
drag, startPoint x: 347, startPoint y: 292, endPoint x: 342, endPoint y: 222, distance: 70.1
click at [342, 222] on span "AI News Podcast | Latest AI News, Analysis & Events" at bounding box center [451, 218] width 254 height 29
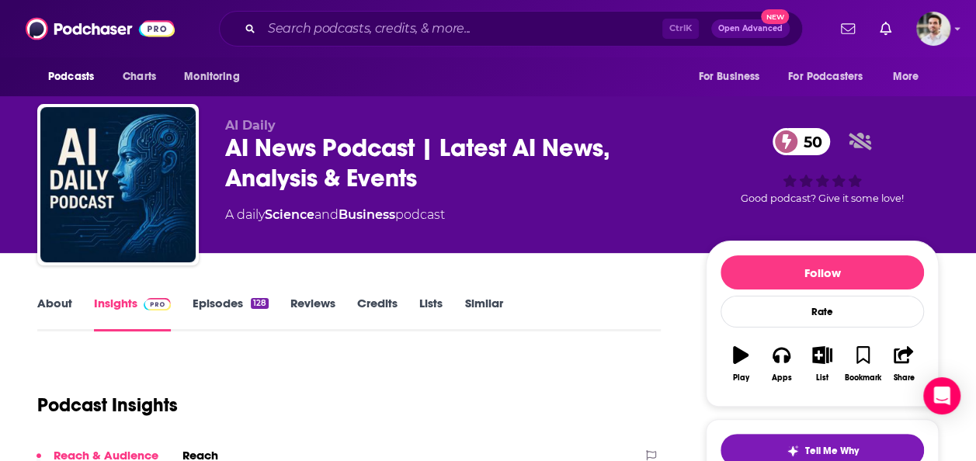
scroll to position [403, 0]
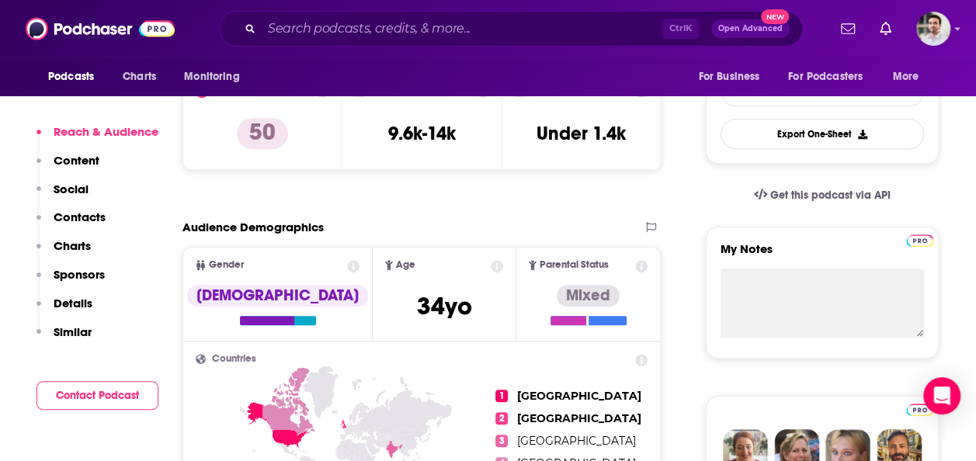
click at [76, 211] on p "Contacts" at bounding box center [80, 217] width 52 height 15
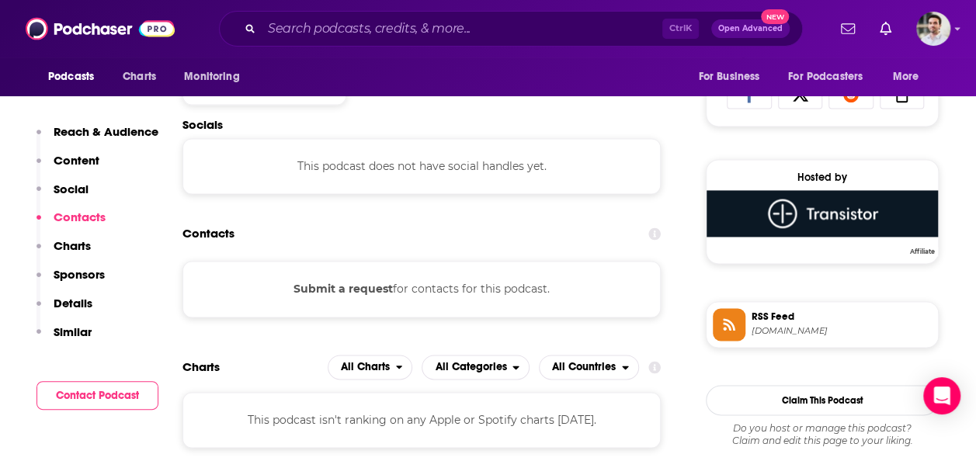
scroll to position [1038, 0]
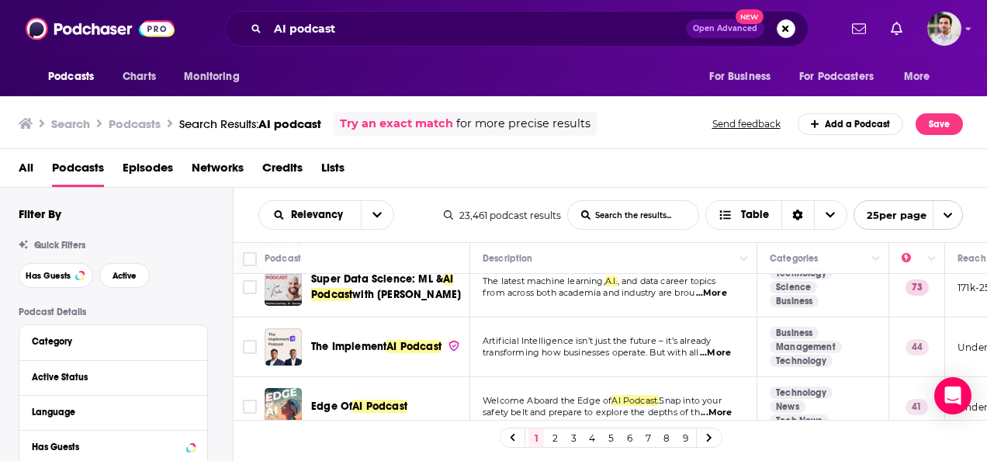
scroll to position [1045, 0]
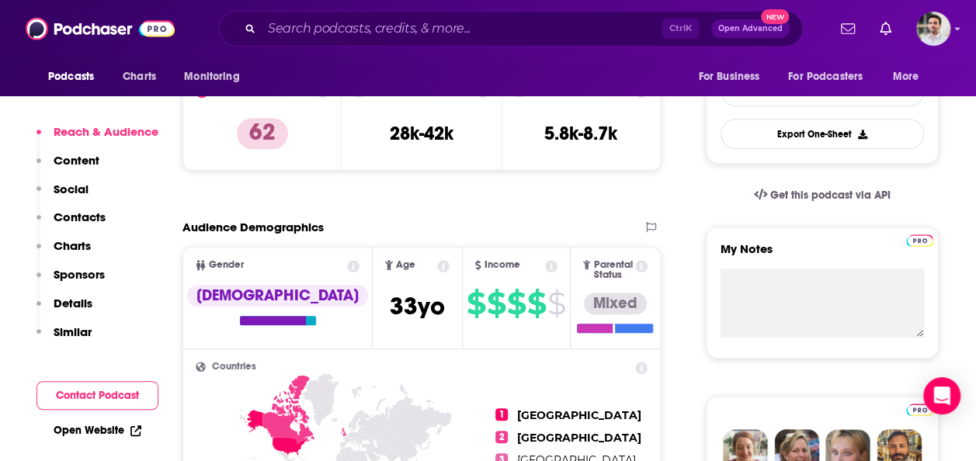
click at [70, 215] on p "Contacts" at bounding box center [80, 217] width 52 height 15
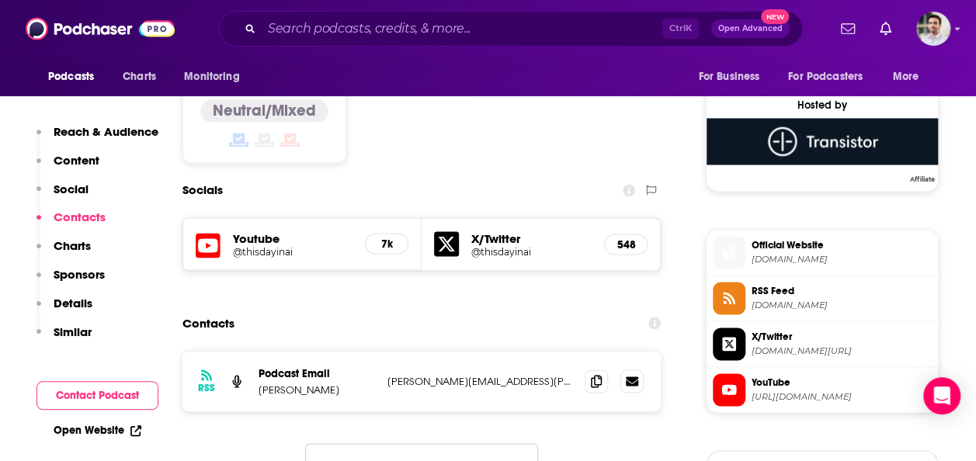
scroll to position [1251, 0]
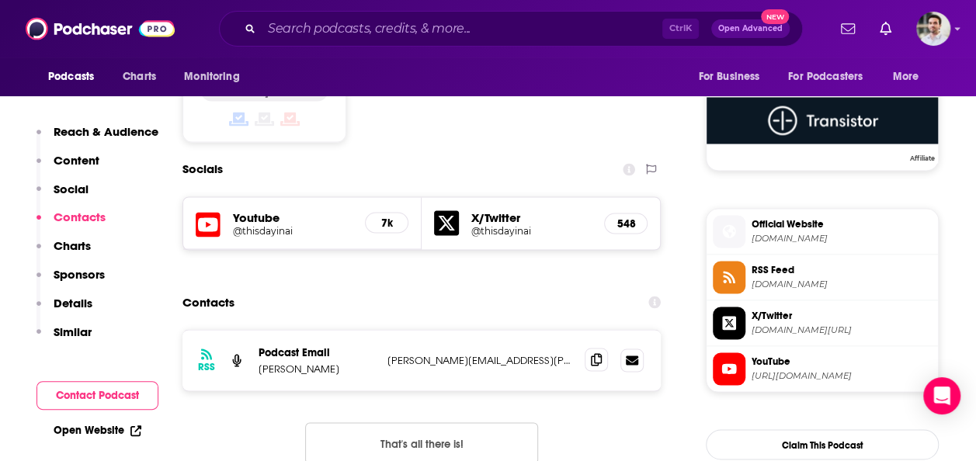
click at [597, 353] on icon at bounding box center [596, 359] width 11 height 12
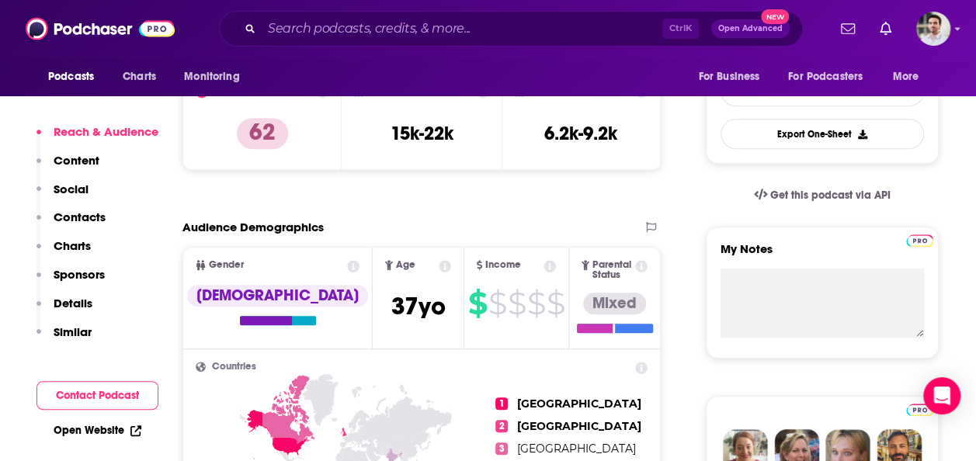
click at [93, 210] on p "Contacts" at bounding box center [80, 217] width 52 height 15
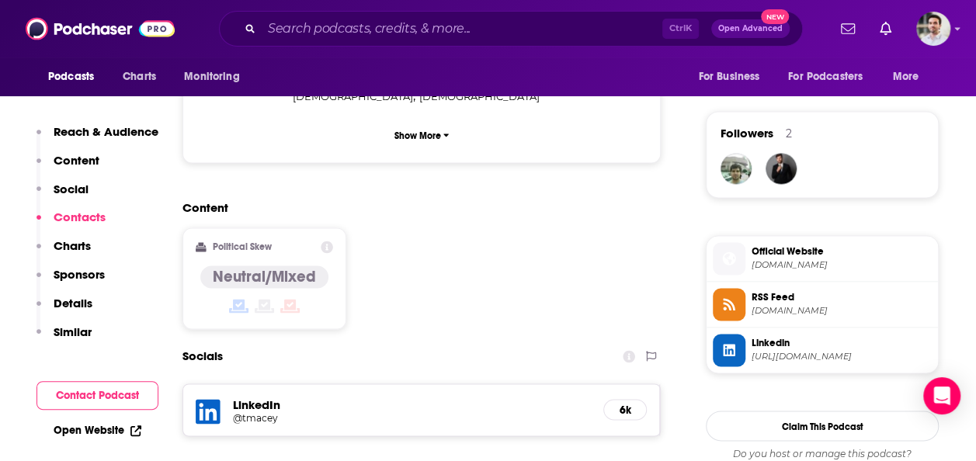
scroll to position [1251, 0]
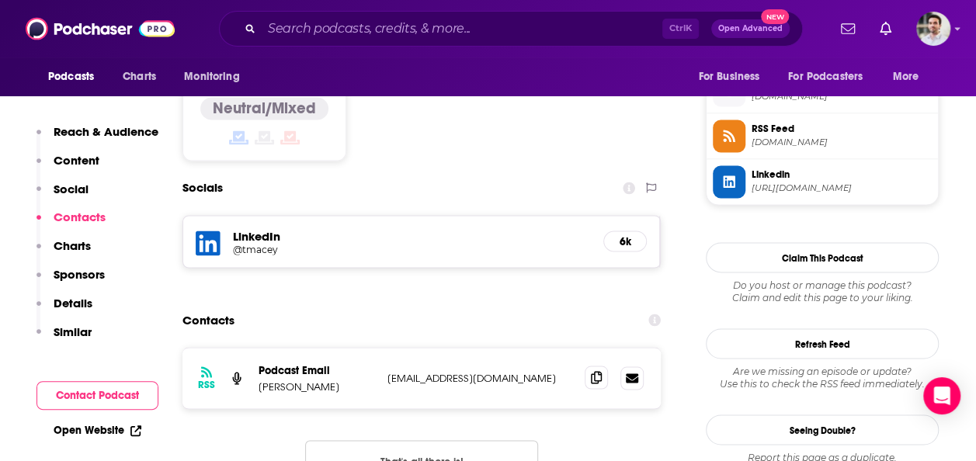
click at [598, 366] on span at bounding box center [596, 377] width 23 height 23
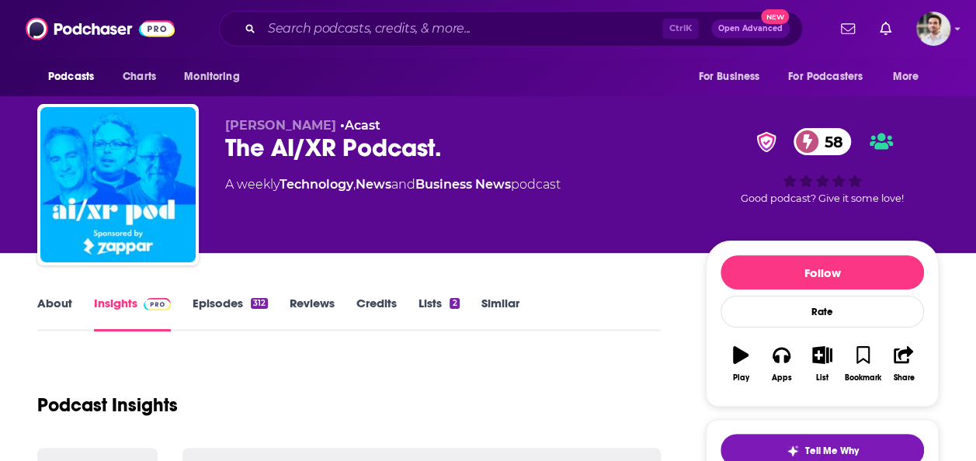
click at [55, 300] on link "About" at bounding box center [54, 314] width 35 height 36
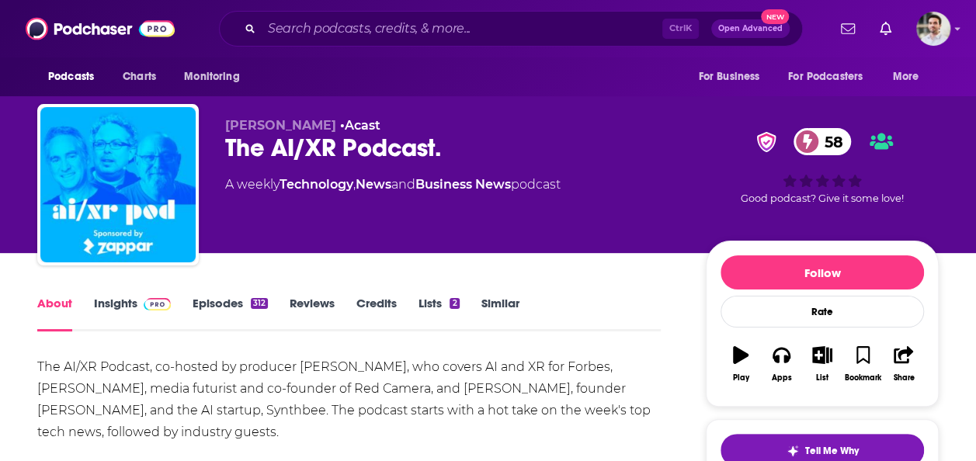
click at [100, 303] on link "Insights" at bounding box center [132, 314] width 77 height 36
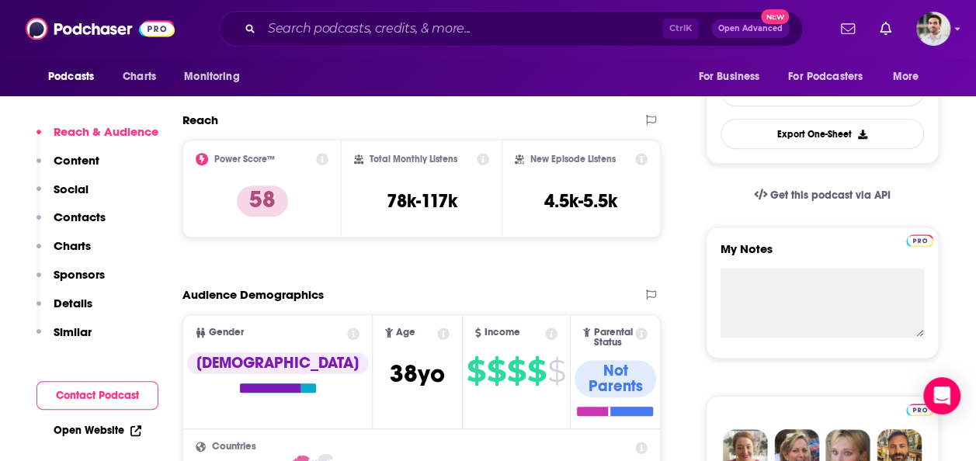
click at [98, 219] on p "Contacts" at bounding box center [80, 217] width 52 height 15
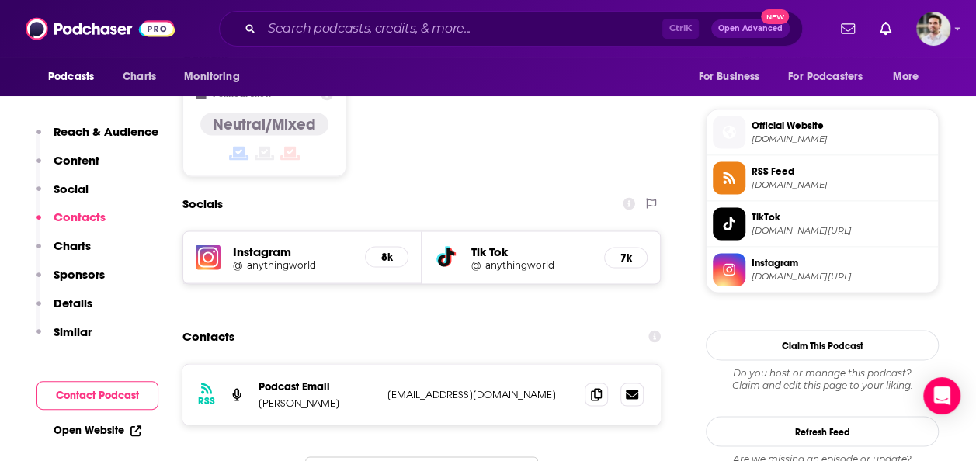
scroll to position [1355, 0]
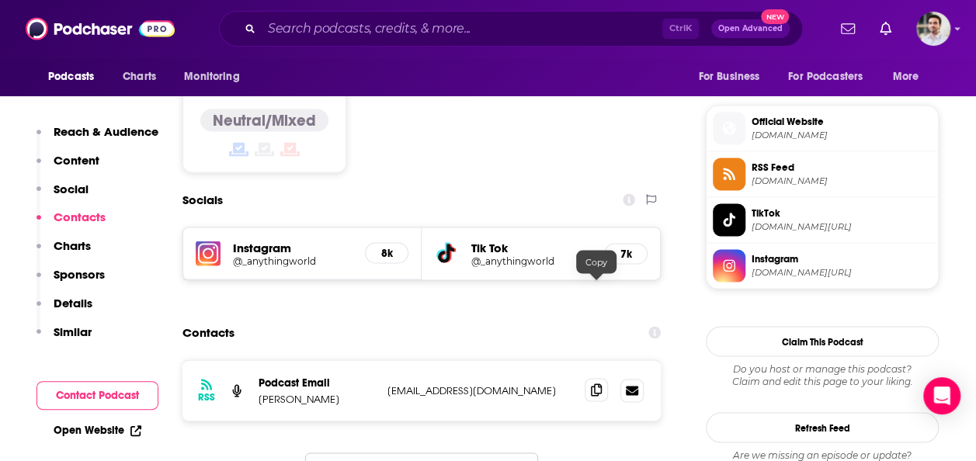
click at [592, 383] on icon at bounding box center [596, 389] width 11 height 12
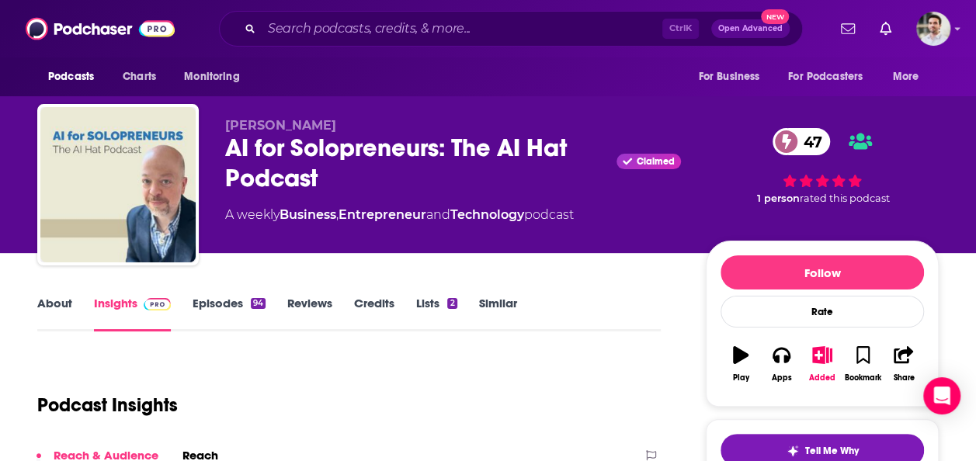
scroll to position [403, 0]
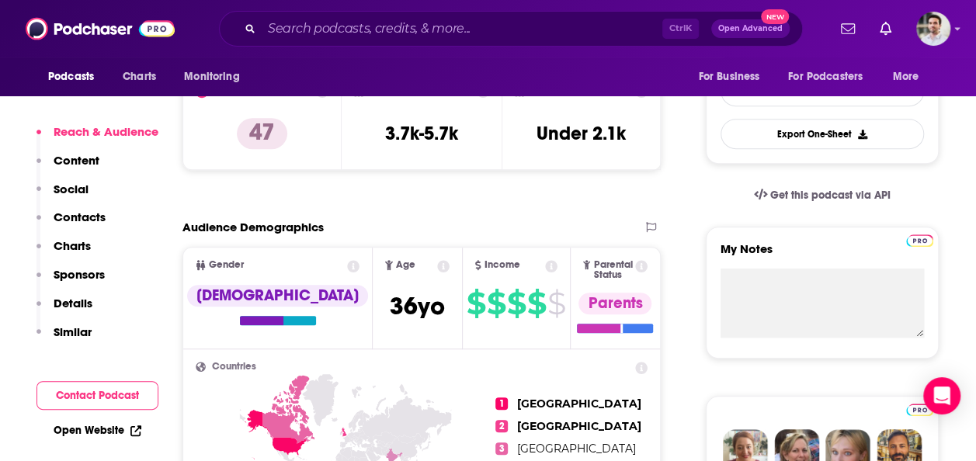
click at [88, 217] on p "Contacts" at bounding box center [80, 217] width 52 height 15
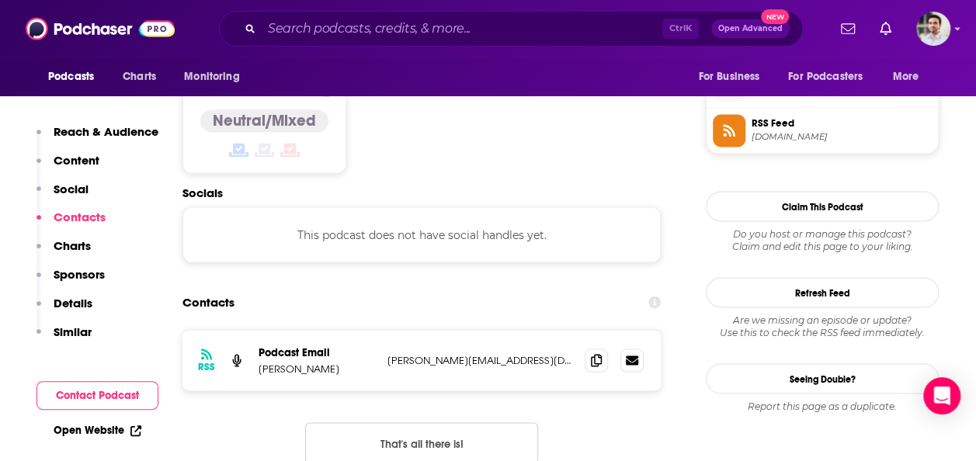
scroll to position [1257, 0]
click at [596, 352] on icon at bounding box center [596, 358] width 11 height 12
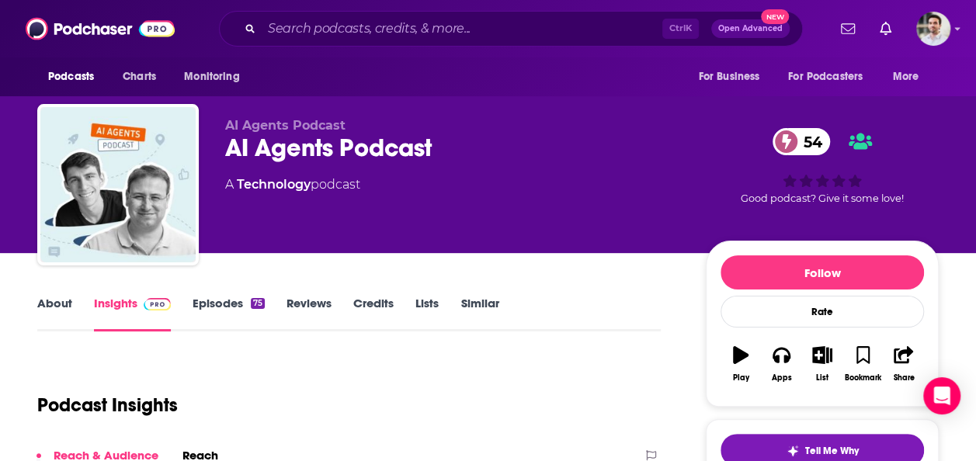
scroll to position [403, 0]
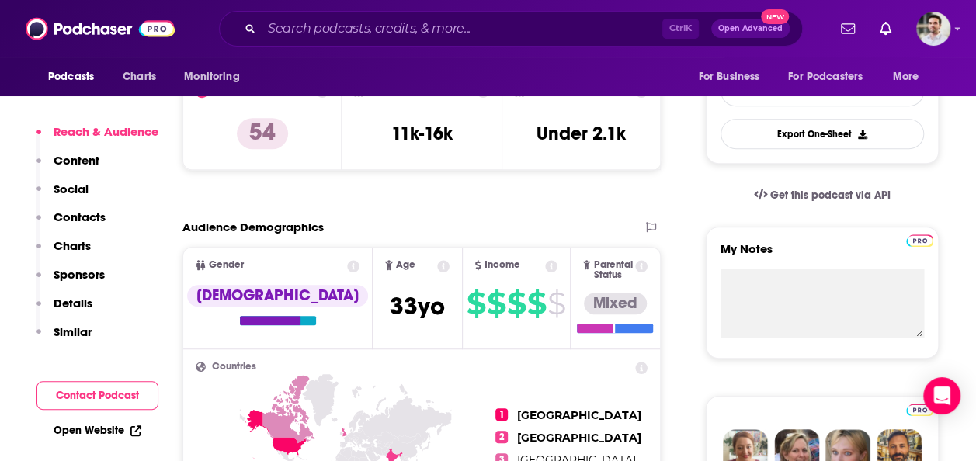
click at [90, 215] on p "Contacts" at bounding box center [80, 217] width 52 height 15
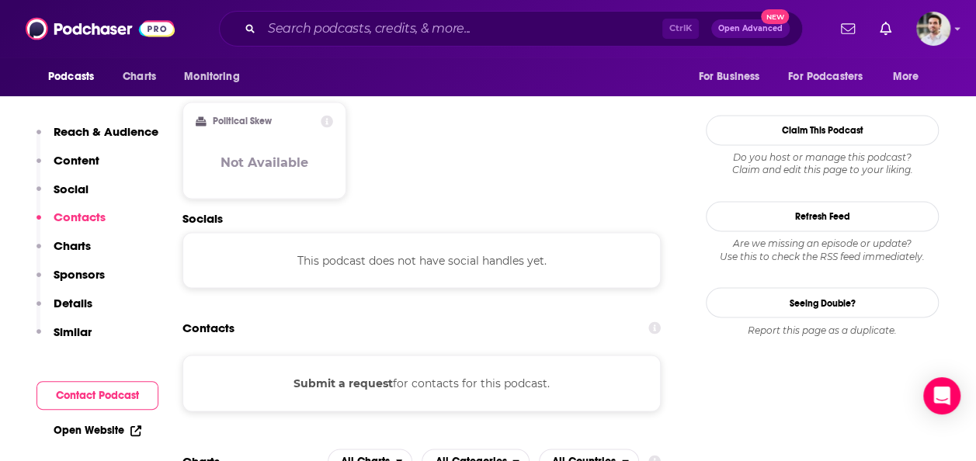
scroll to position [1235, 0]
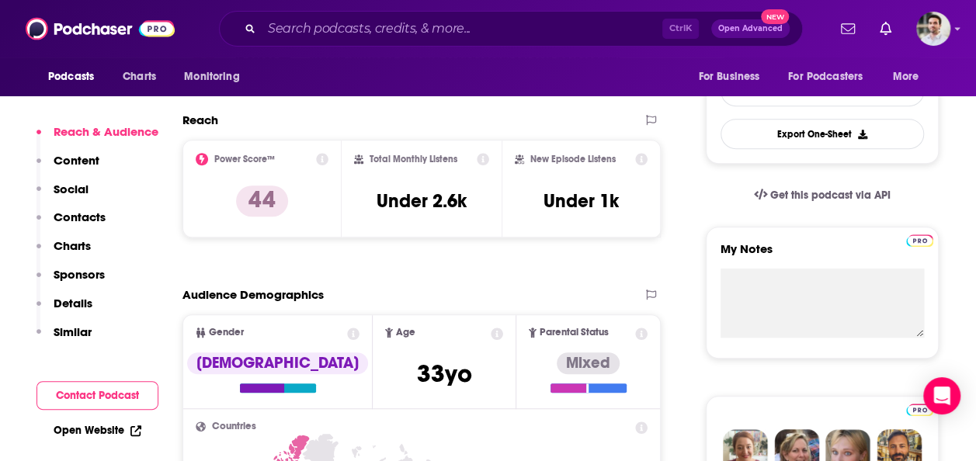
click at [96, 220] on p "Contacts" at bounding box center [80, 217] width 52 height 15
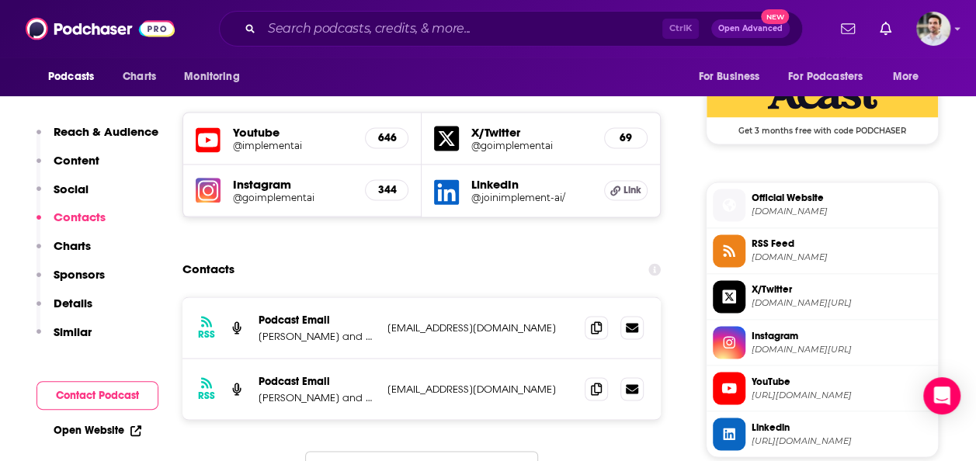
scroll to position [1192, 0]
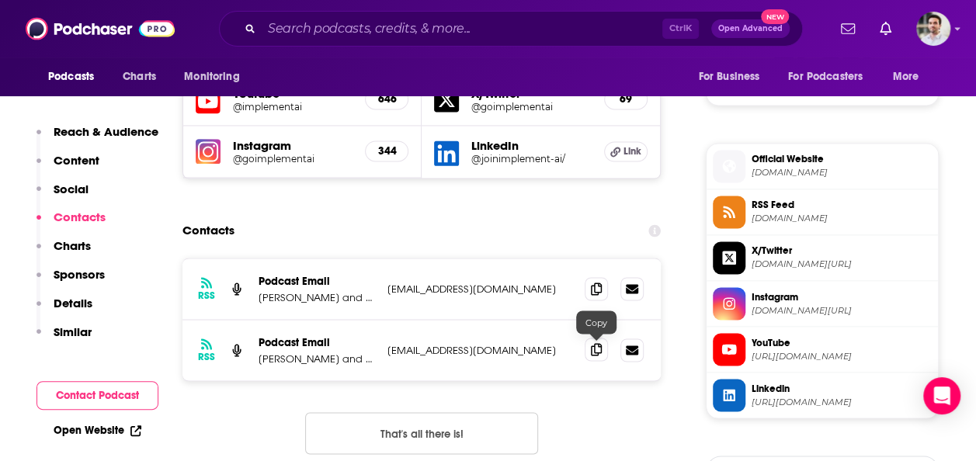
click at [601, 349] on span at bounding box center [596, 349] width 23 height 23
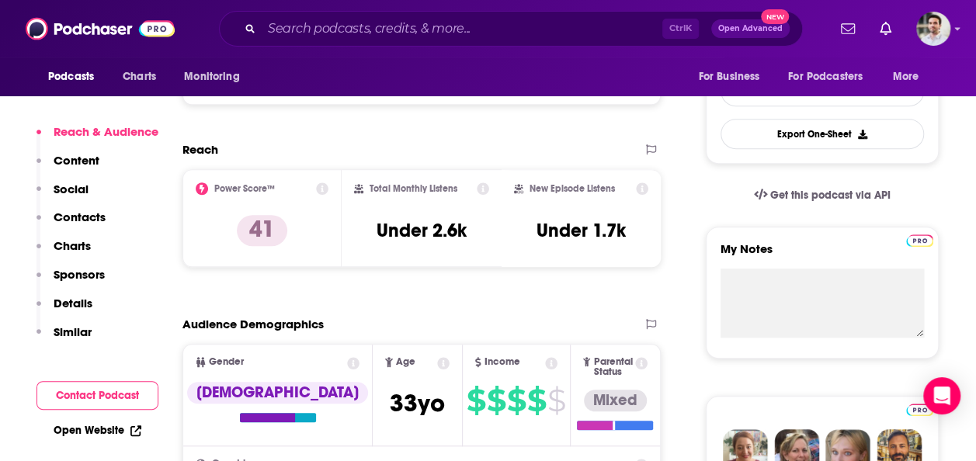
click at [99, 224] on p "Contacts" at bounding box center [80, 217] width 52 height 15
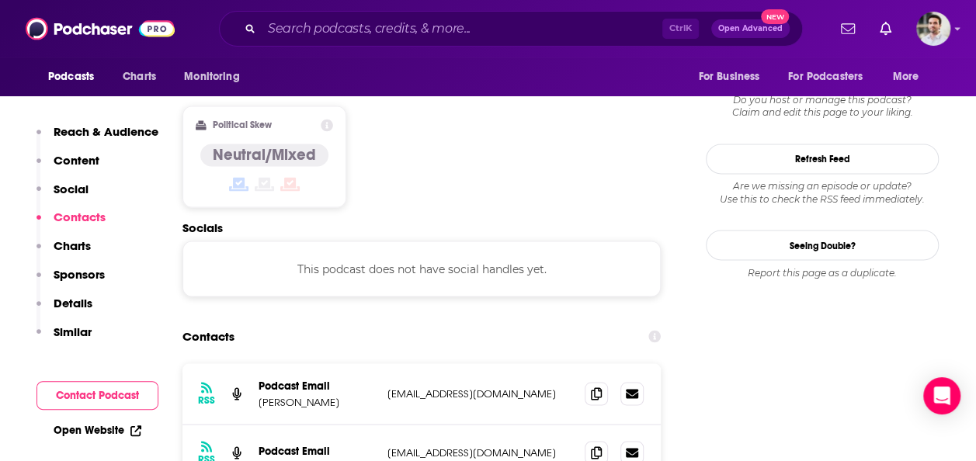
scroll to position [1317, 0]
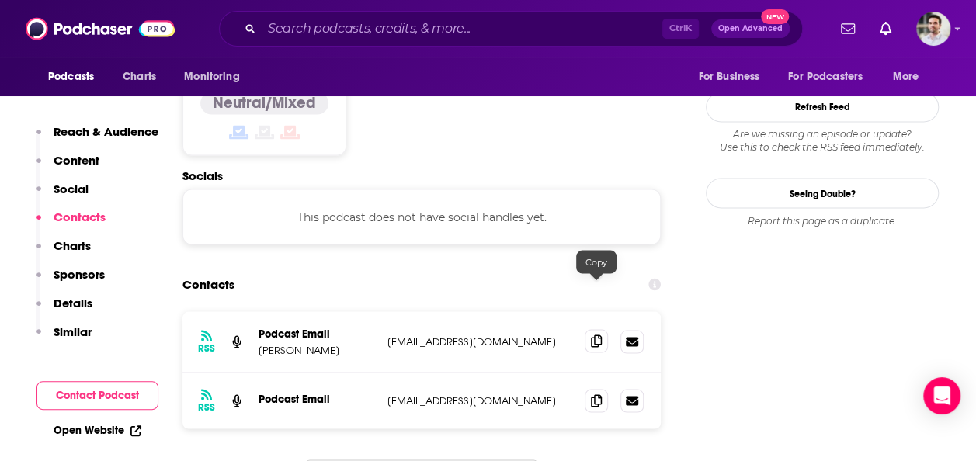
click at [587, 329] on span at bounding box center [596, 340] width 23 height 23
